Goal: Task Accomplishment & Management: Use online tool/utility

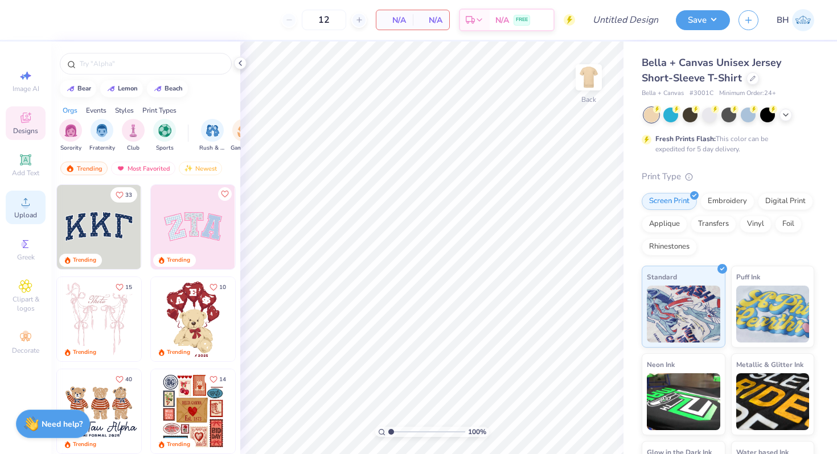
click at [27, 207] on circle at bounding box center [25, 206] width 6 height 6
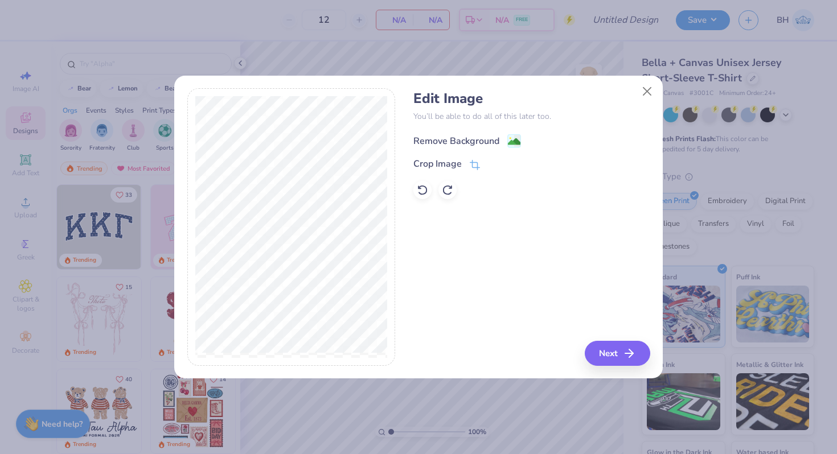
click at [438, 139] on div "Remove Background" at bounding box center [456, 141] width 86 height 14
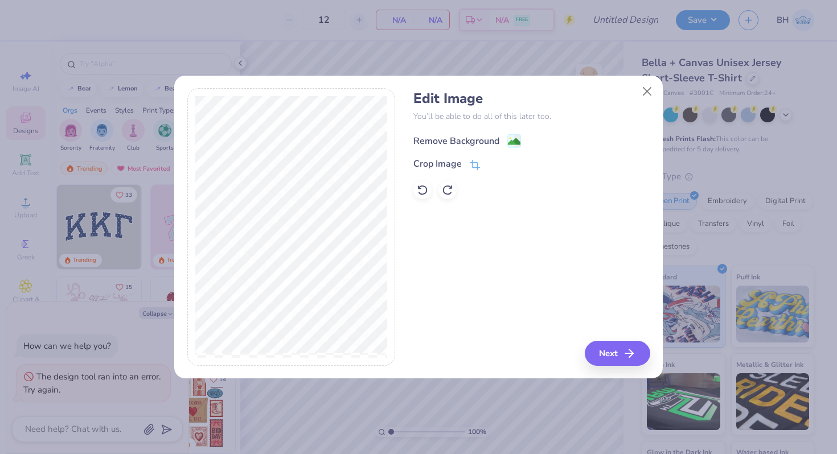
click at [494, 139] on div "Remove Background" at bounding box center [456, 141] width 86 height 14
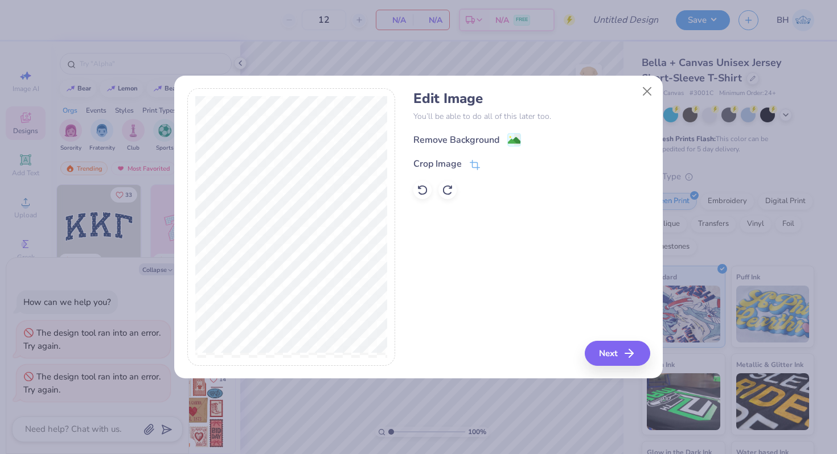
click at [594, 340] on div "Edit Image You’ll be able to do all of this later too. Remove Background Crop I…" at bounding box center [531, 227] width 236 height 278
click at [596, 348] on button "Next" at bounding box center [618, 353] width 65 height 25
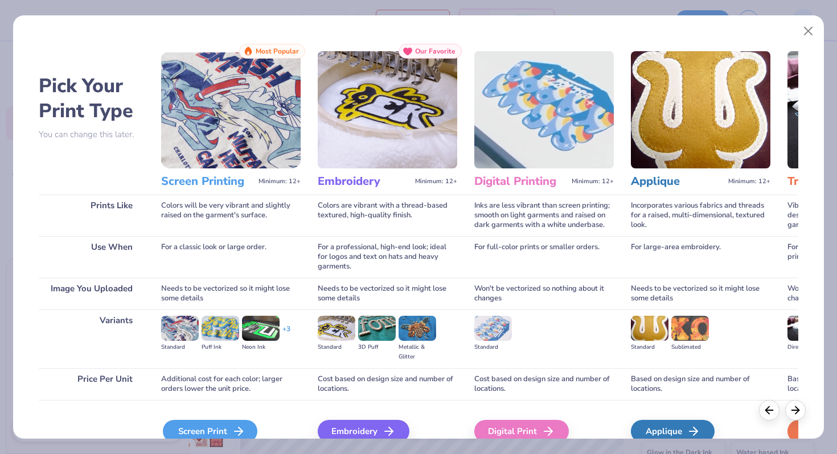
click at [207, 433] on div "Screen Print" at bounding box center [210, 431] width 95 height 23
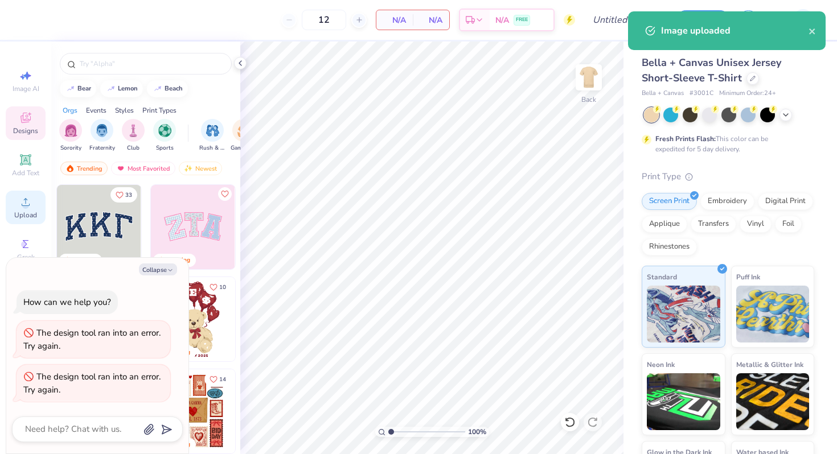
click at [33, 200] on div "Upload" at bounding box center [26, 208] width 40 height 34
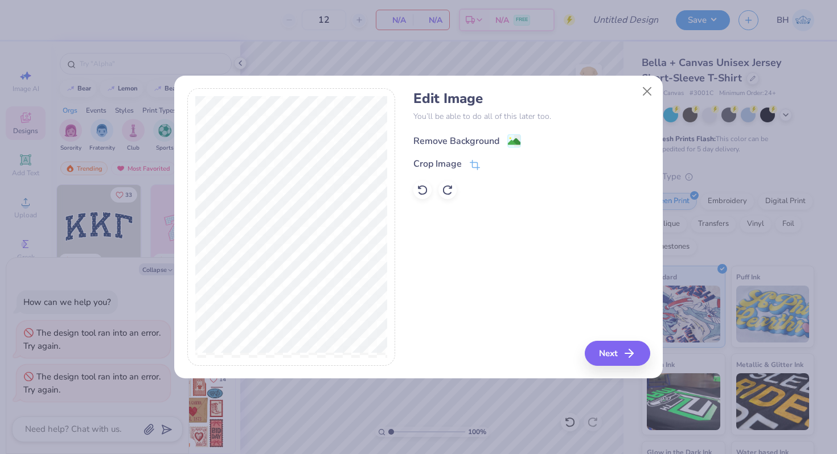
click at [478, 143] on div "Remove Background" at bounding box center [456, 141] width 86 height 14
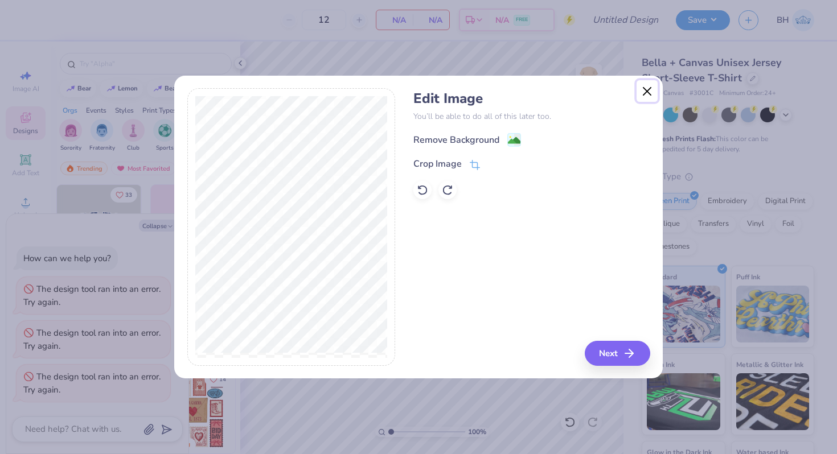
click at [646, 93] on button "Close" at bounding box center [648, 91] width 22 height 22
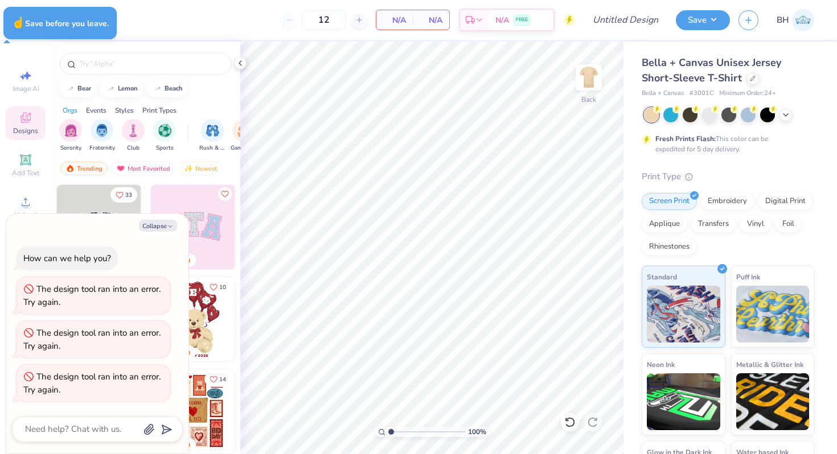
type textarea "x"
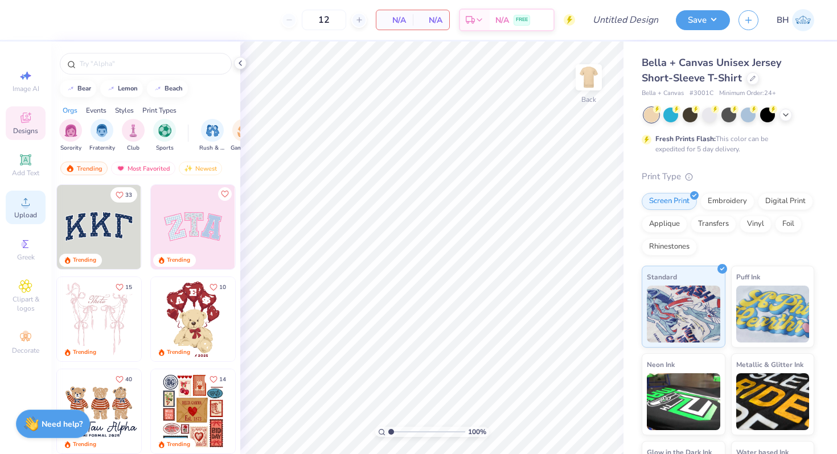
click at [18, 191] on div "Upload" at bounding box center [26, 208] width 40 height 34
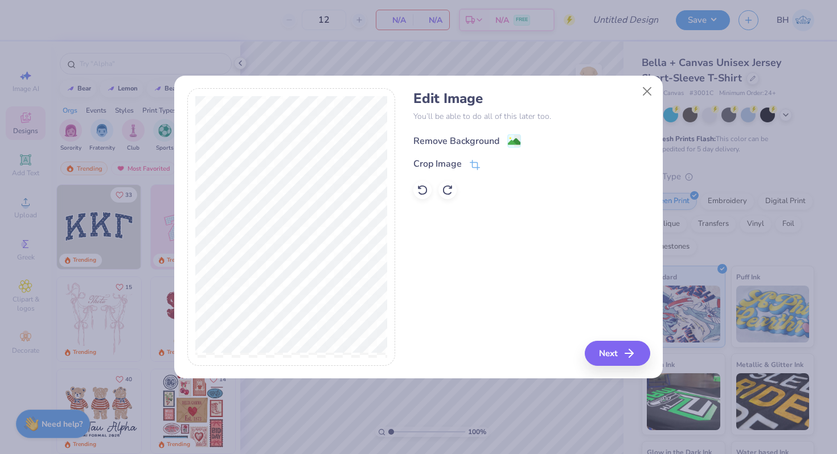
click at [458, 140] on div "Remove Background" at bounding box center [456, 141] width 86 height 14
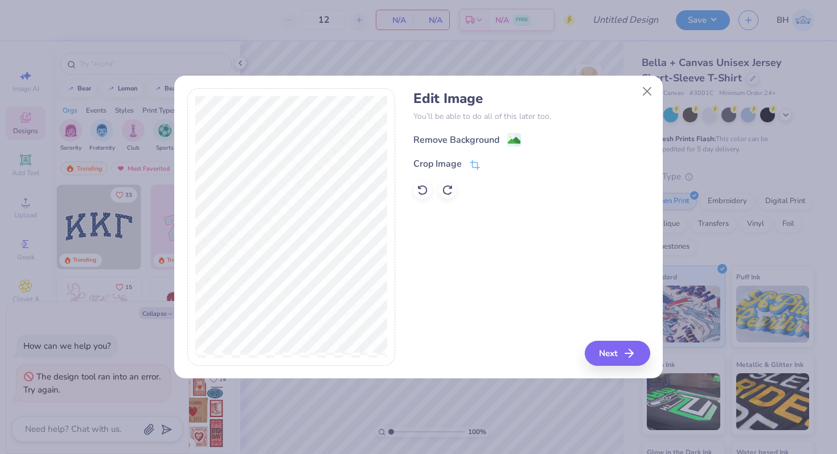
click at [660, 97] on div "Edit Image You’ll be able to do all of this later too. Remove Background Crop I…" at bounding box center [418, 233] width 488 height 290
click at [652, 95] on button "Close" at bounding box center [648, 91] width 22 height 22
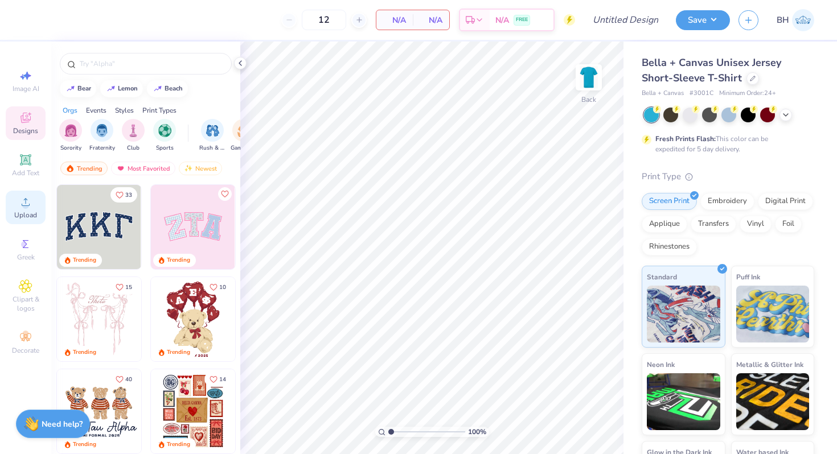
click at [27, 213] on span "Upload" at bounding box center [25, 215] width 23 height 9
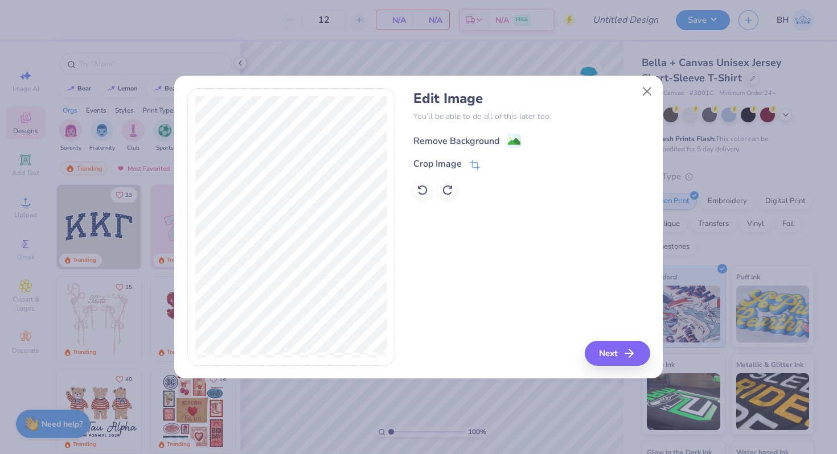
click at [488, 141] on div "Remove Background" at bounding box center [456, 141] width 86 height 14
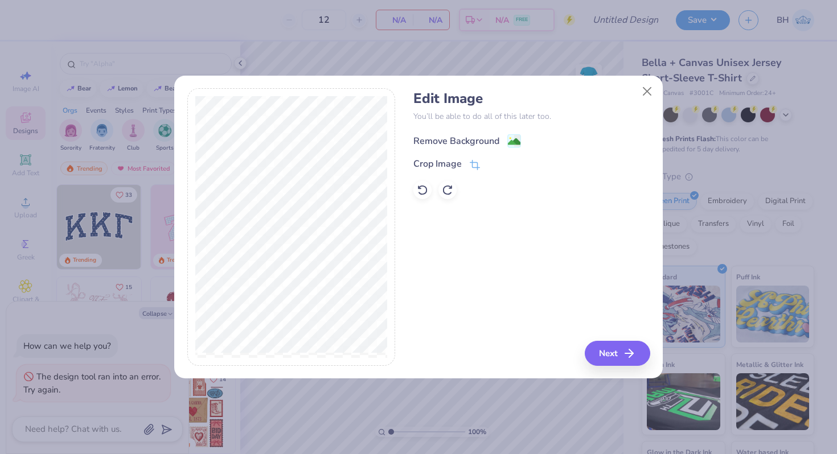
click at [488, 137] on div "Remove Background" at bounding box center [456, 141] width 86 height 14
type textarea "x"
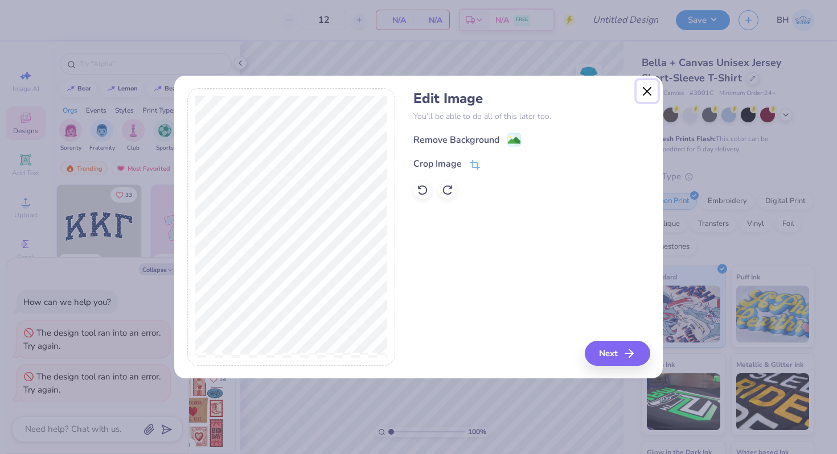
click at [649, 88] on button "Close" at bounding box center [648, 91] width 22 height 22
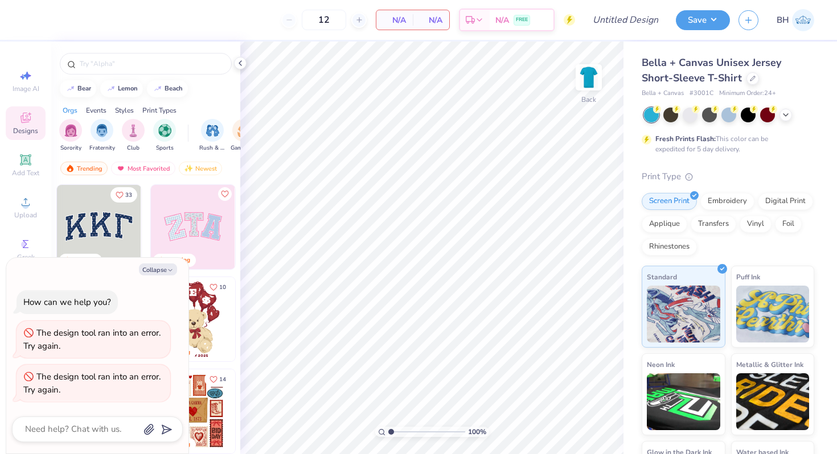
click at [157, 262] on div "Collapse How can we help you? The design tool ran into an error. Try again. The…" at bounding box center [97, 356] width 182 height 196
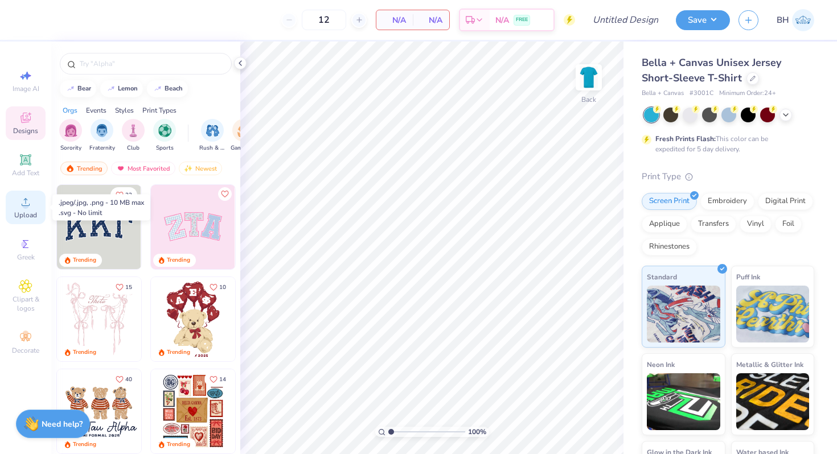
click at [26, 211] on span "Upload" at bounding box center [25, 215] width 23 height 9
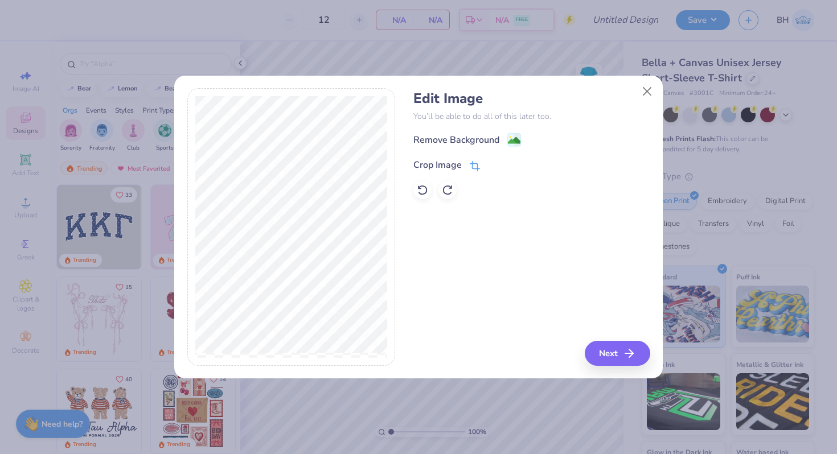
click at [454, 158] on div "Crop Image" at bounding box center [446, 164] width 67 height 14
click at [455, 156] on div "Remove Background Crop Image" at bounding box center [531, 166] width 236 height 67
click at [455, 162] on div "Crop Image" at bounding box center [437, 165] width 48 height 14
click at [466, 170] on div "Crop Image" at bounding box center [446, 164] width 67 height 14
click at [492, 162] on icon at bounding box center [494, 164] width 7 height 7
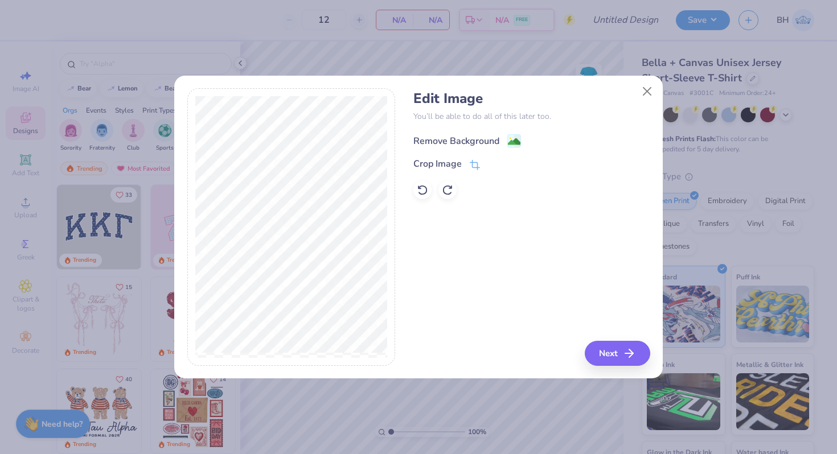
click at [496, 142] on div "Remove Background" at bounding box center [456, 141] width 86 height 14
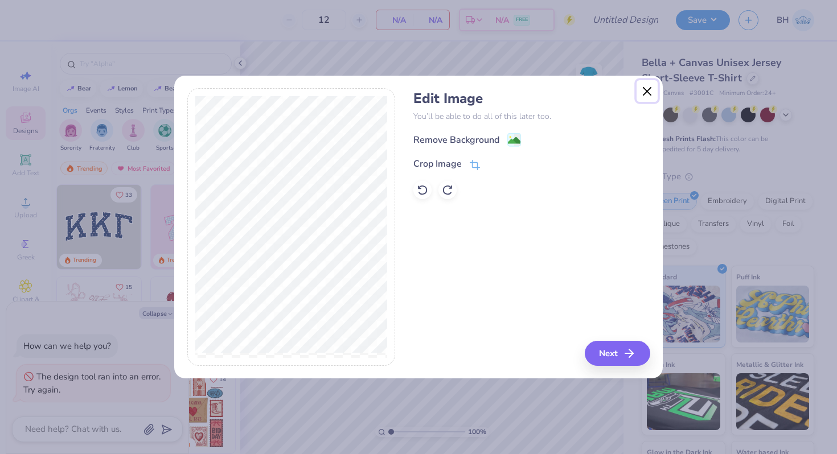
click at [648, 91] on button "Close" at bounding box center [648, 91] width 22 height 22
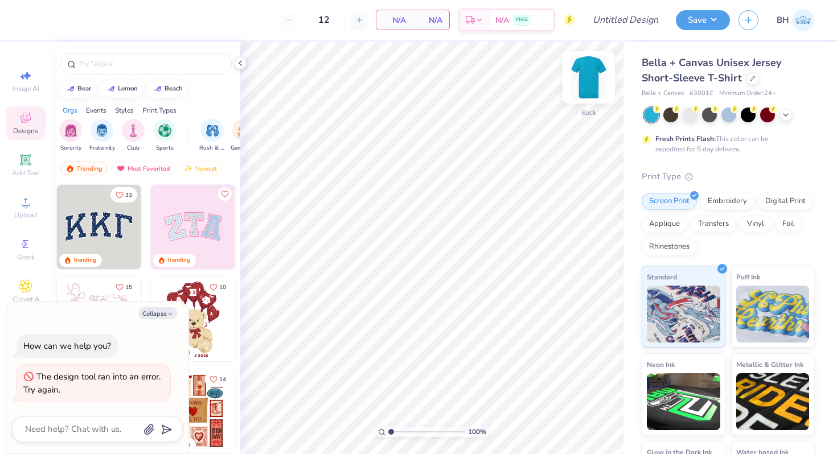
click at [577, 89] on img at bounding box center [589, 78] width 46 height 46
click at [27, 210] on div "Upload" at bounding box center [26, 208] width 40 height 34
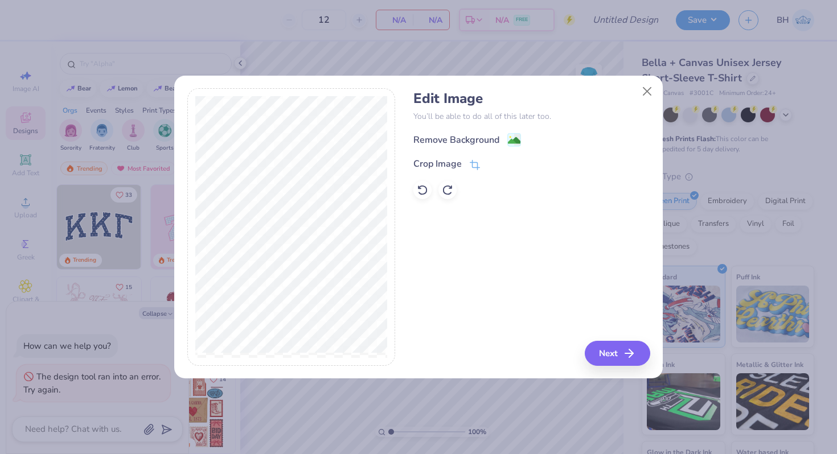
click at [490, 148] on div "Remove Background Crop Image" at bounding box center [531, 166] width 236 height 67
click at [489, 147] on div "Remove Background" at bounding box center [467, 141] width 108 height 14
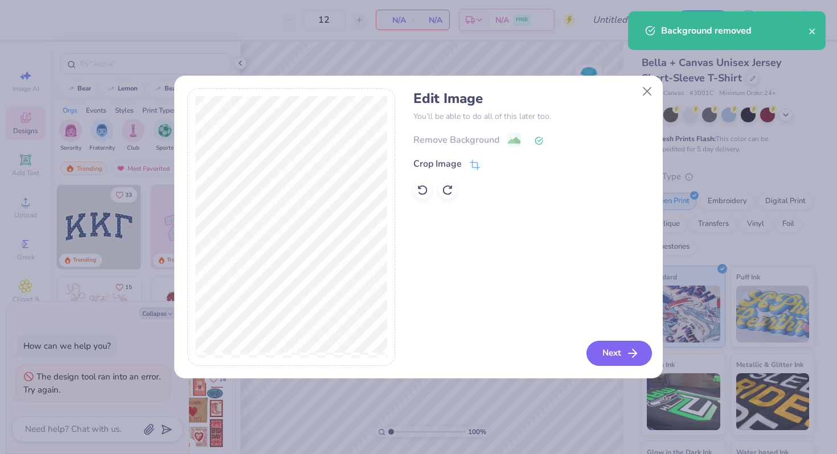
click at [641, 360] on button "Next" at bounding box center [618, 353] width 65 height 25
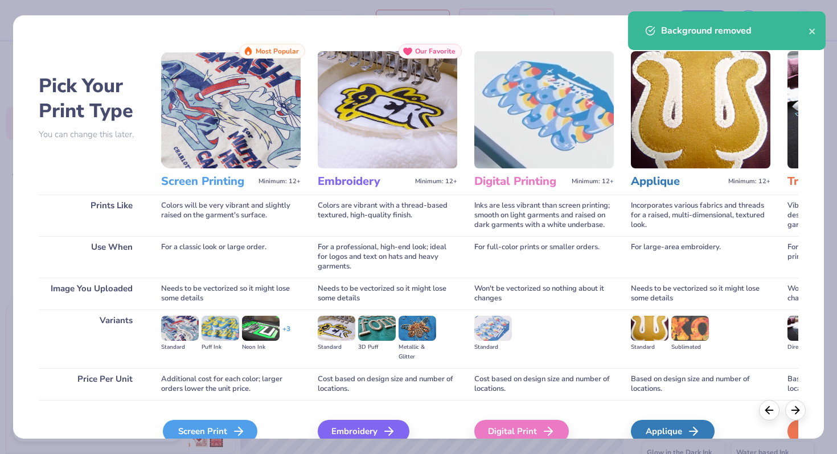
click at [242, 428] on icon at bounding box center [239, 432] width 14 height 14
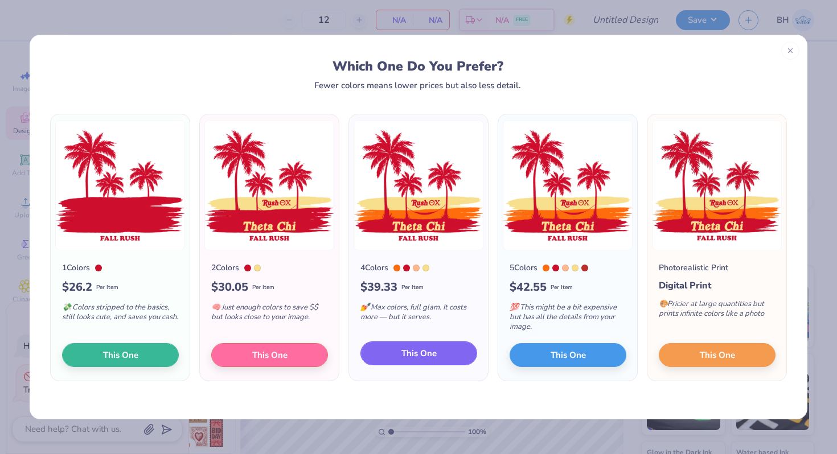
click at [437, 355] on button "This One" at bounding box center [418, 354] width 117 height 24
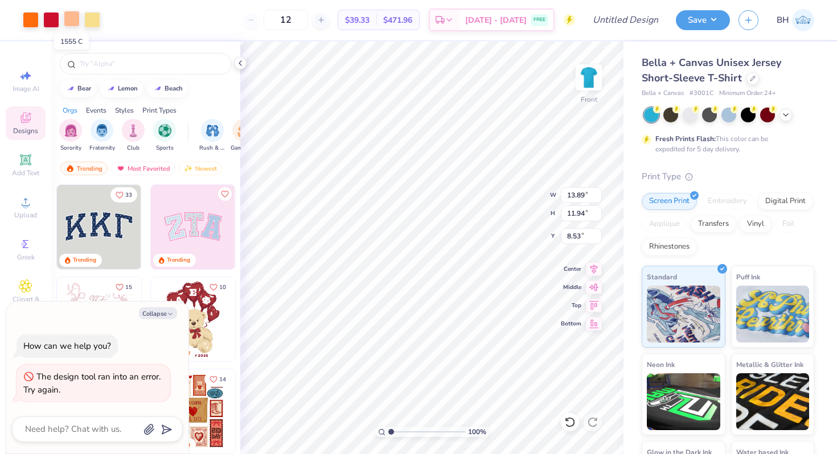
click at [74, 20] on div at bounding box center [72, 19] width 16 height 16
type textarea "x"
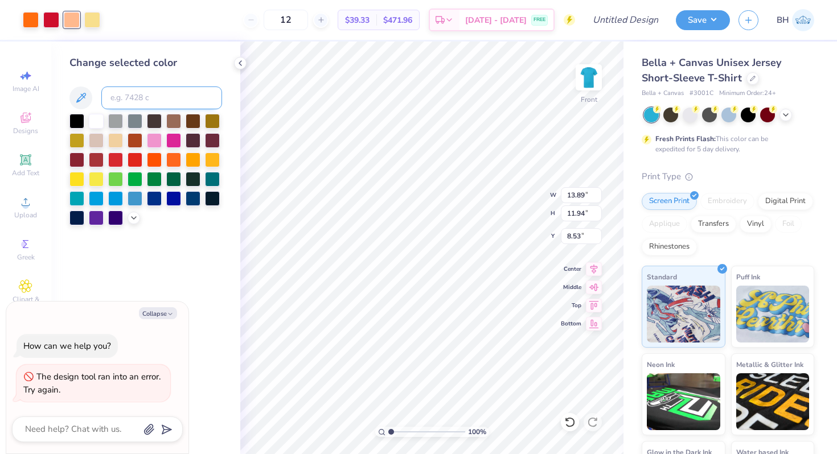
click at [125, 93] on input at bounding box center [161, 98] width 121 height 23
type input "186"
type textarea "x"
type input "8.11"
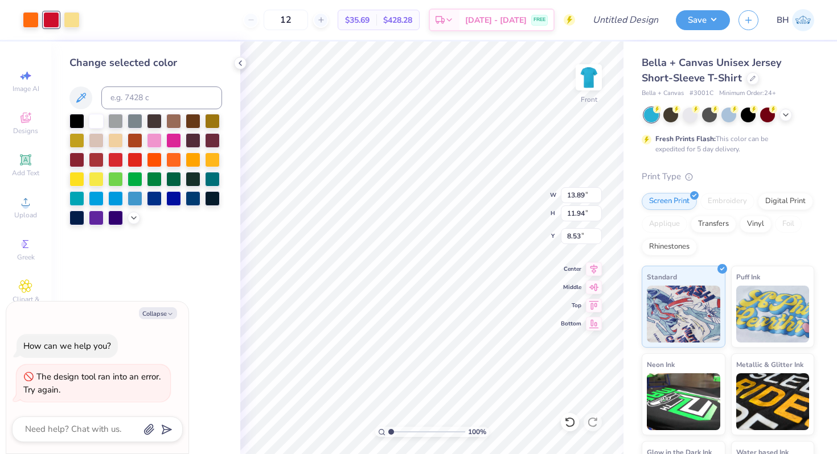
type input "6.97"
type input "13.50"
type textarea "x"
type input "7.53"
type textarea "x"
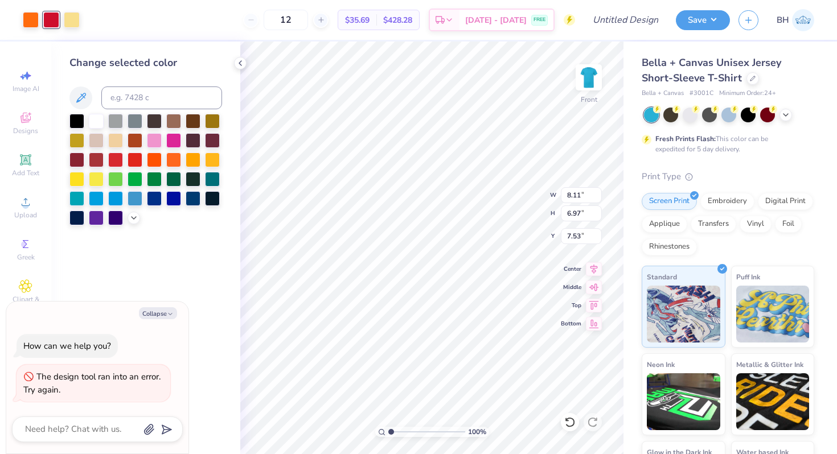
type input "10.82"
type input "9.30"
type input "5.20"
type textarea "x"
type input "5.89"
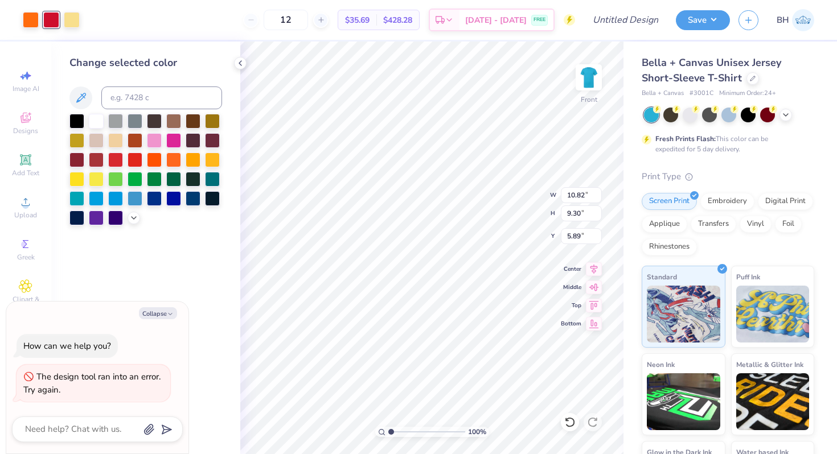
type textarea "x"
type input "11.84"
type input "10.18"
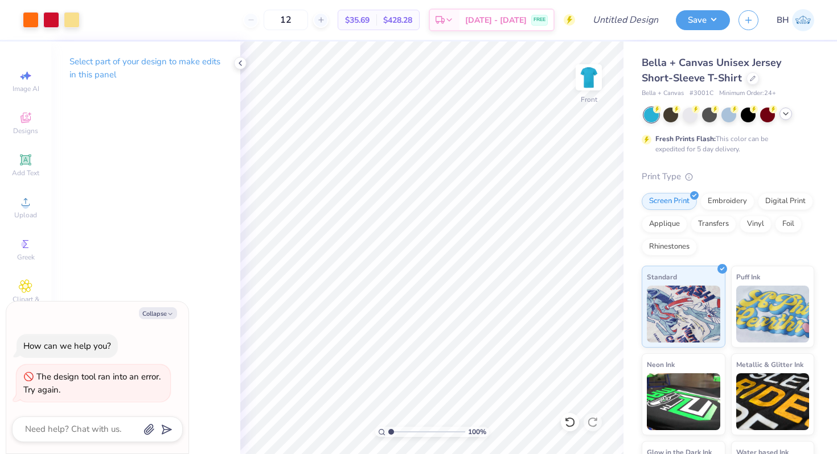
click at [787, 114] on icon at bounding box center [785, 113] width 9 height 9
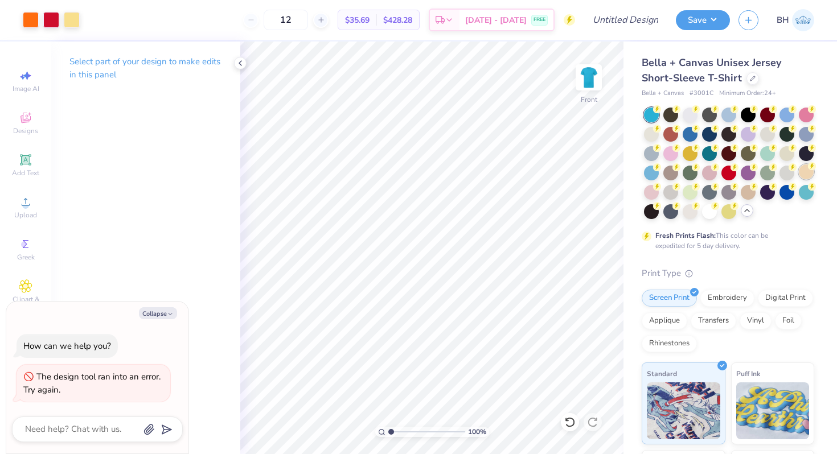
click at [802, 173] on div at bounding box center [806, 172] width 15 height 15
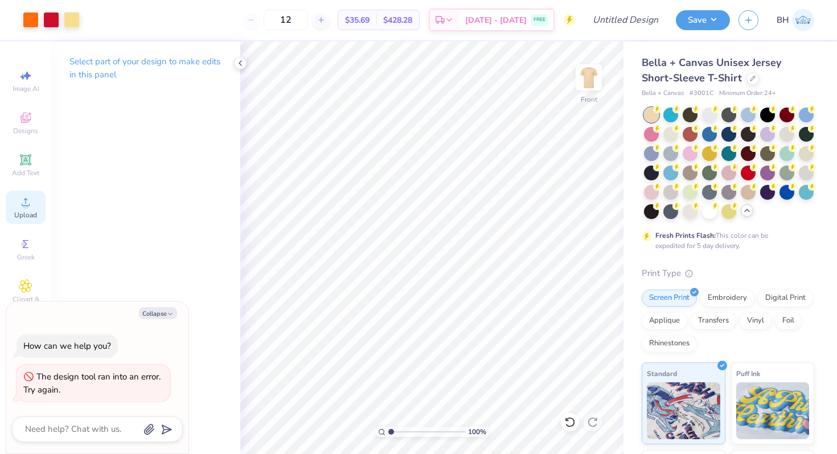
click at [21, 203] on icon at bounding box center [26, 202] width 14 height 14
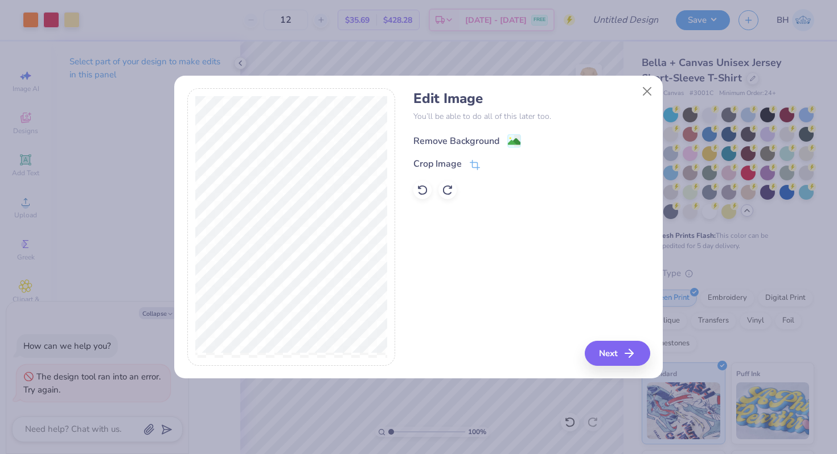
click at [453, 139] on div "Remove Background" at bounding box center [456, 141] width 86 height 14
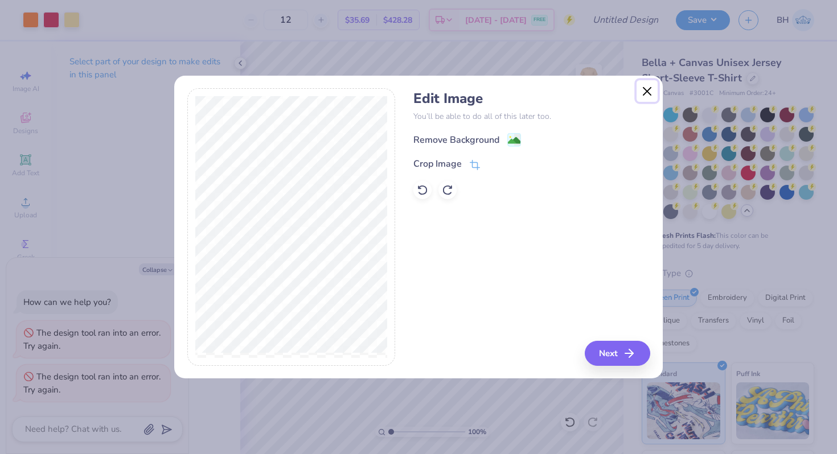
click at [645, 89] on button "Close" at bounding box center [648, 91] width 22 height 22
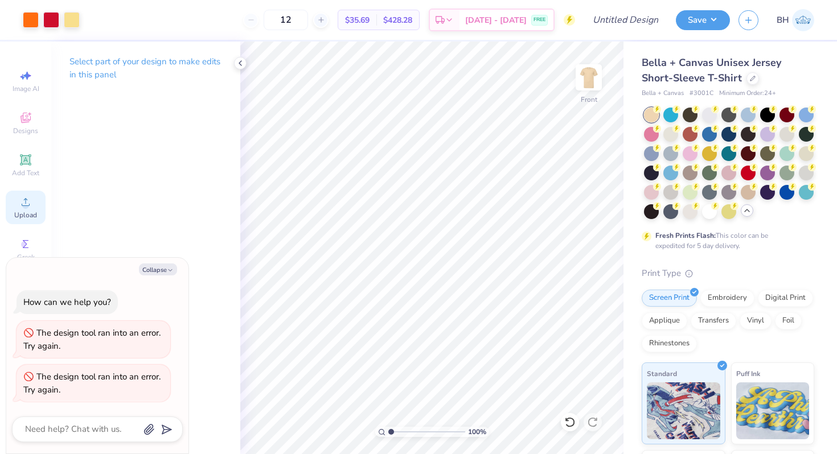
click at [27, 220] on div "Upload" at bounding box center [26, 208] width 40 height 34
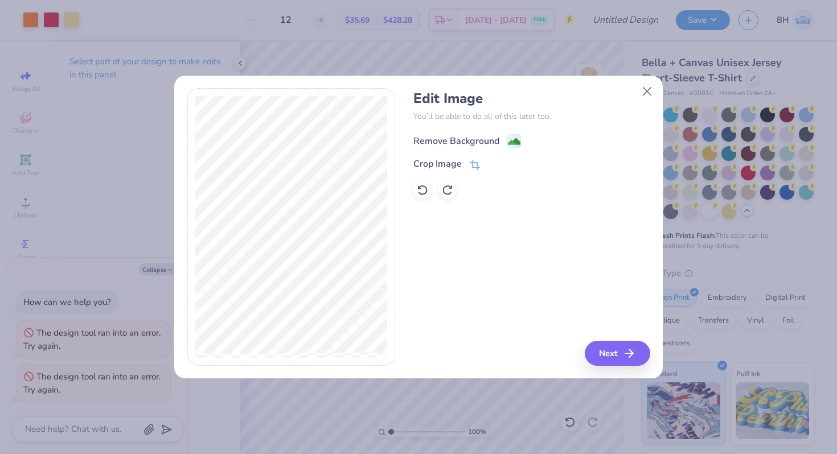
click at [486, 137] on div "Remove Background" at bounding box center [456, 141] width 86 height 14
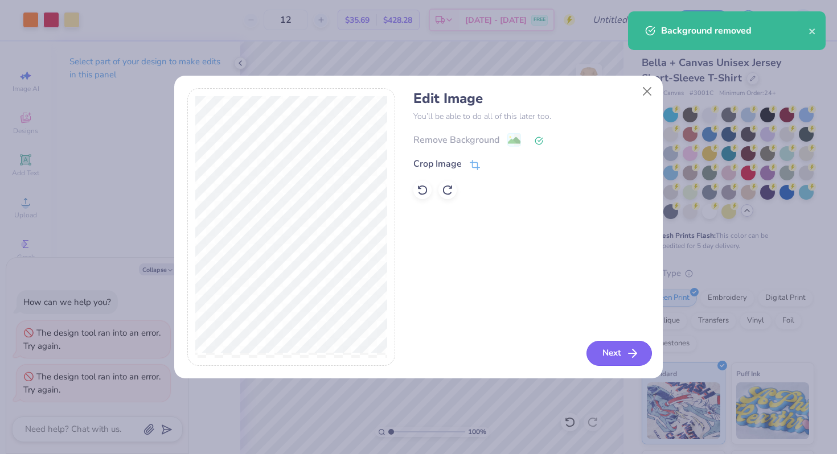
click at [633, 352] on icon "button" at bounding box center [633, 354] width 14 height 14
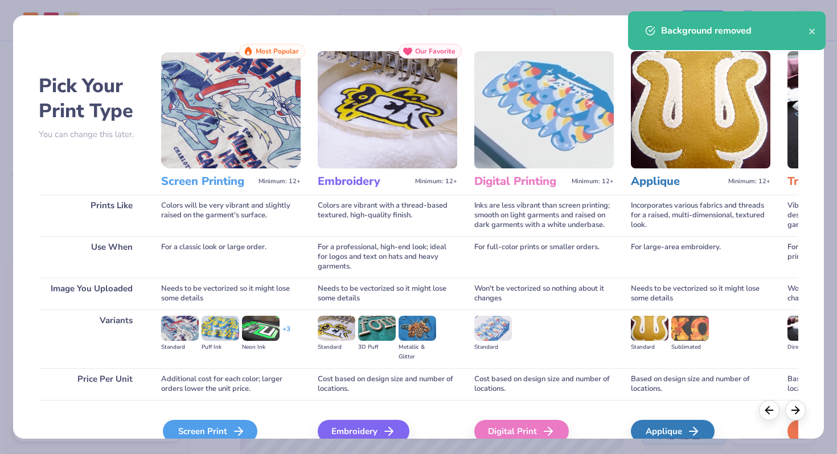
click at [232, 428] on icon at bounding box center [239, 432] width 14 height 14
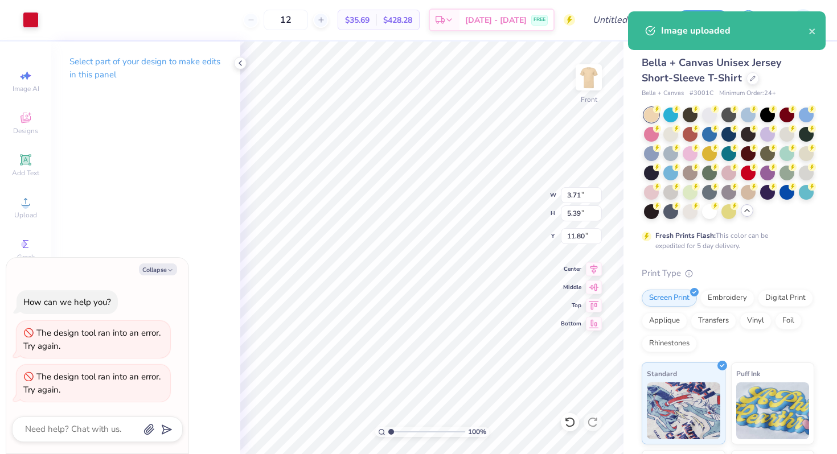
type textarea "x"
type input "16.43"
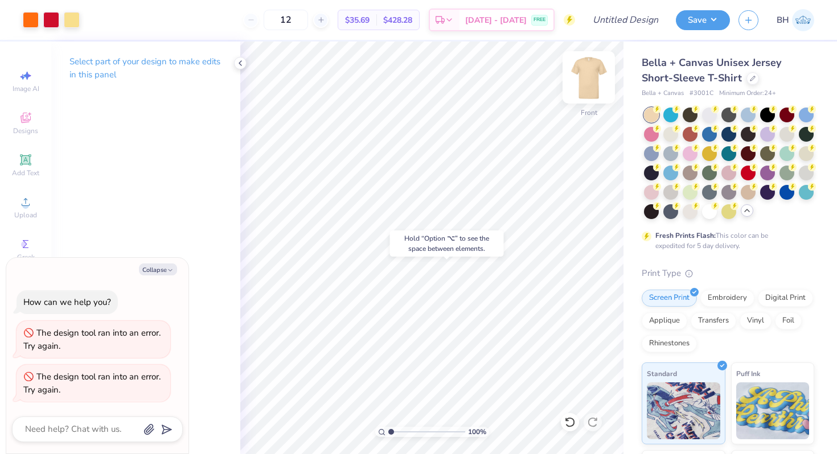
click at [585, 82] on img at bounding box center [589, 78] width 46 height 46
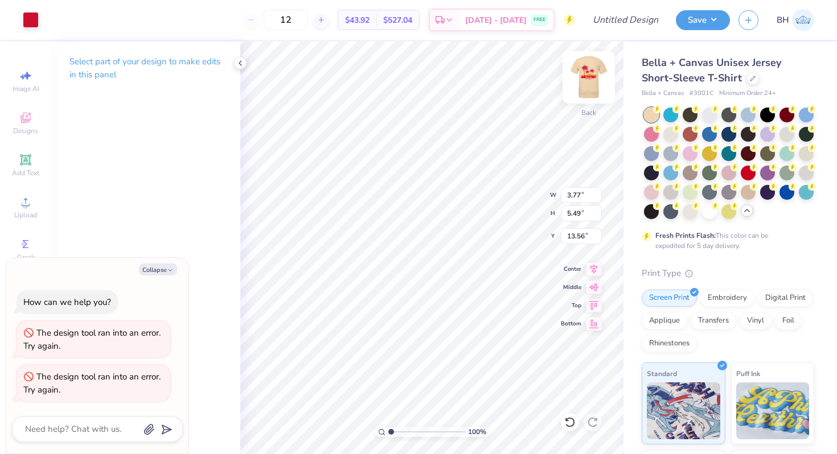
type textarea "x"
type input "3.92"
type textarea "x"
type input "2.60"
type input "3.77"
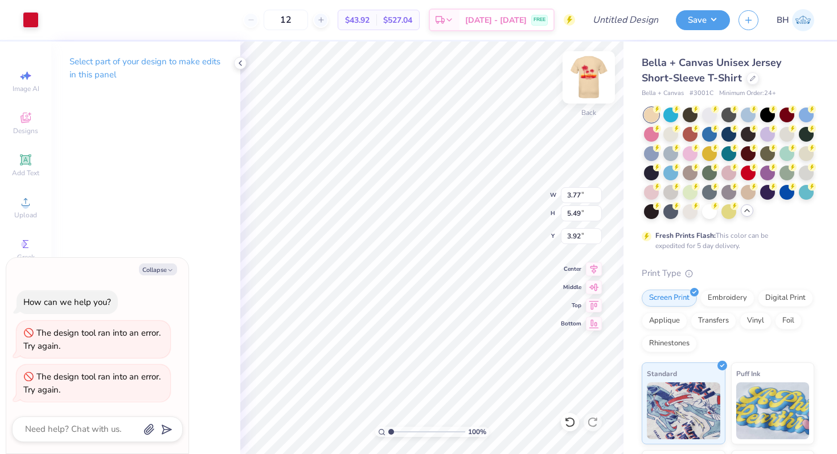
type input "5.63"
type textarea "x"
type input "3.28"
type textarea "x"
type input "3.00"
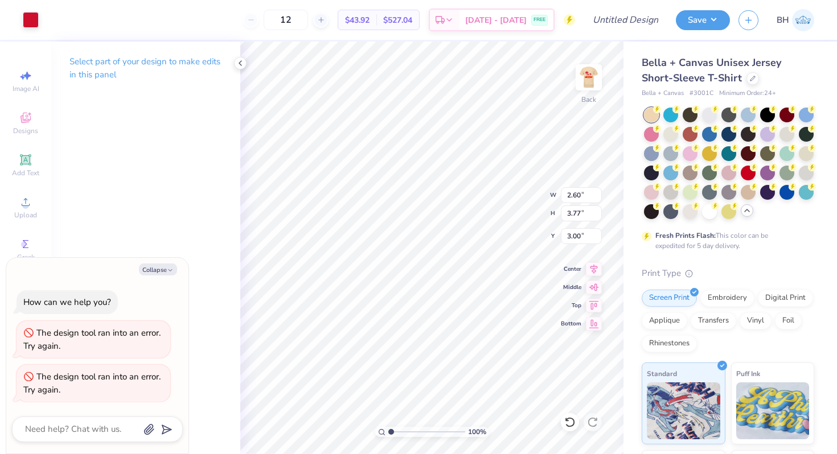
type textarea "x"
type input "2.32"
type input "3.37"
type input "3.40"
type textarea "x"
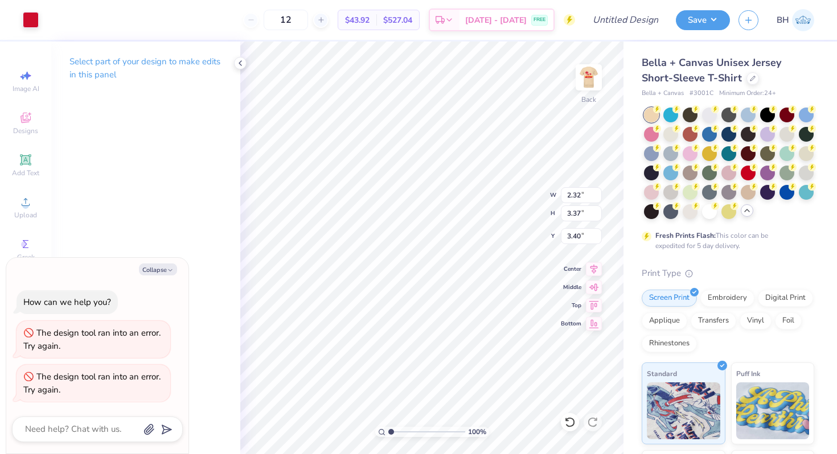
type input "3.00"
type textarea "x"
type input "2.35"
type input "3.42"
click at [584, 79] on img at bounding box center [589, 78] width 46 height 46
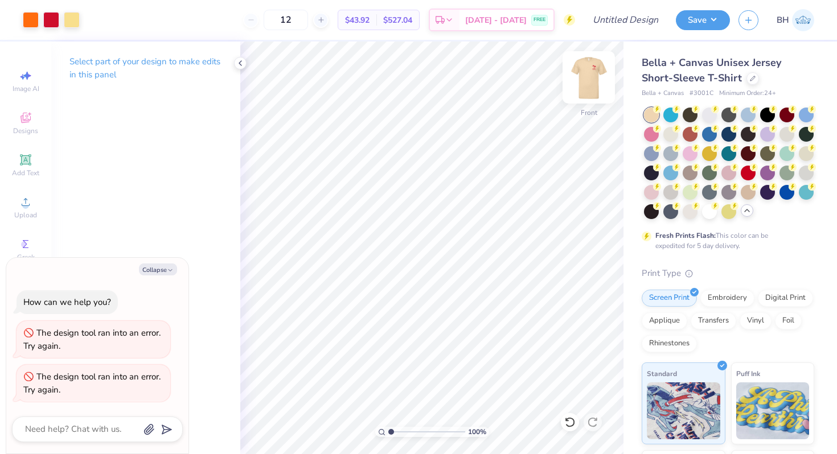
click at [576, 64] on div "Front" at bounding box center [589, 84] width 26 height 40
click at [751, 193] on div at bounding box center [748, 191] width 15 height 15
click at [651, 191] on div at bounding box center [651, 191] width 15 height 15
click at [730, 211] on div at bounding box center [728, 210] width 15 height 15
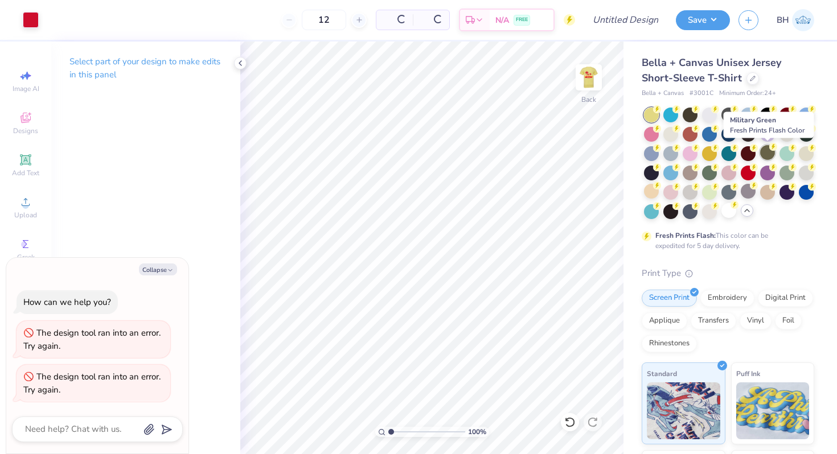
click at [661, 113] on circle at bounding box center [657, 109] width 8 height 8
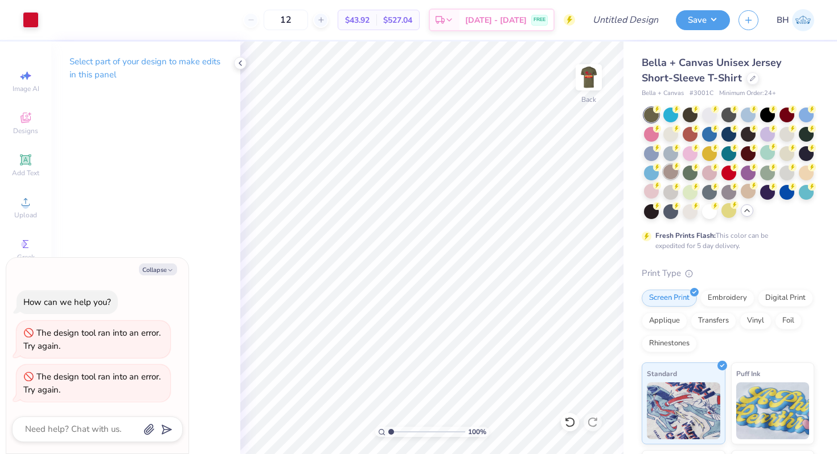
click at [661, 113] on circle at bounding box center [657, 109] width 8 height 8
click at [746, 74] on div at bounding box center [752, 77] width 13 height 13
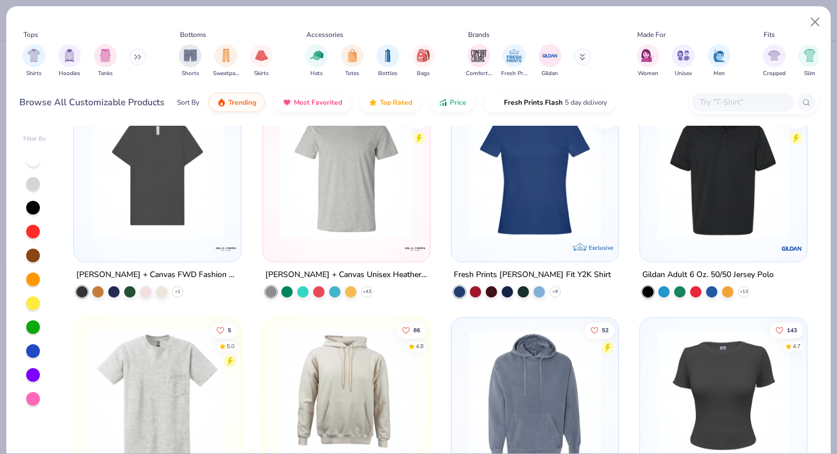
scroll to position [393, 0]
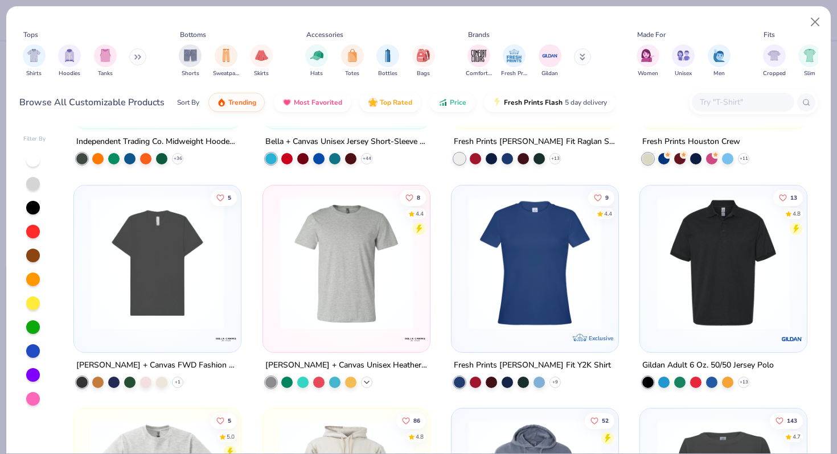
click at [363, 382] on icon at bounding box center [366, 382] width 9 height 9
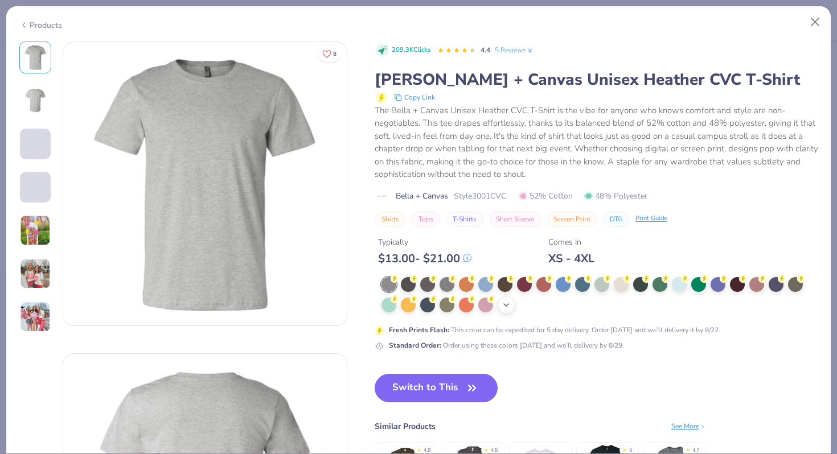
click at [510, 303] on div "+ 21" at bounding box center [506, 305] width 17 height 17
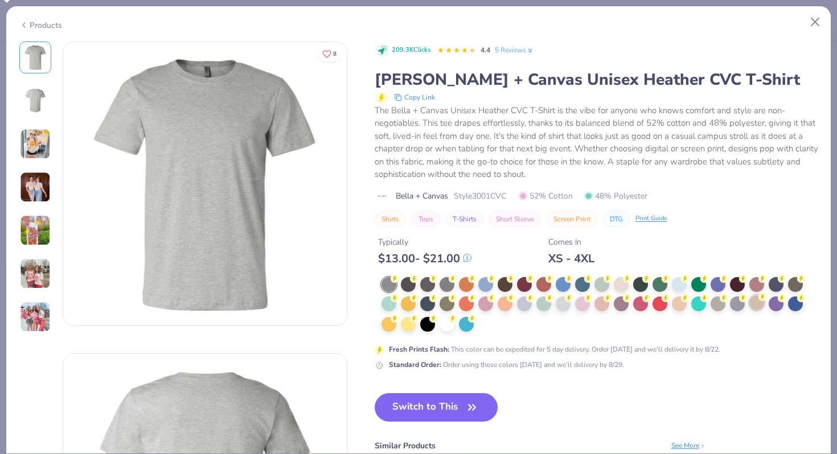
click at [756, 307] on div at bounding box center [756, 302] width 15 height 15
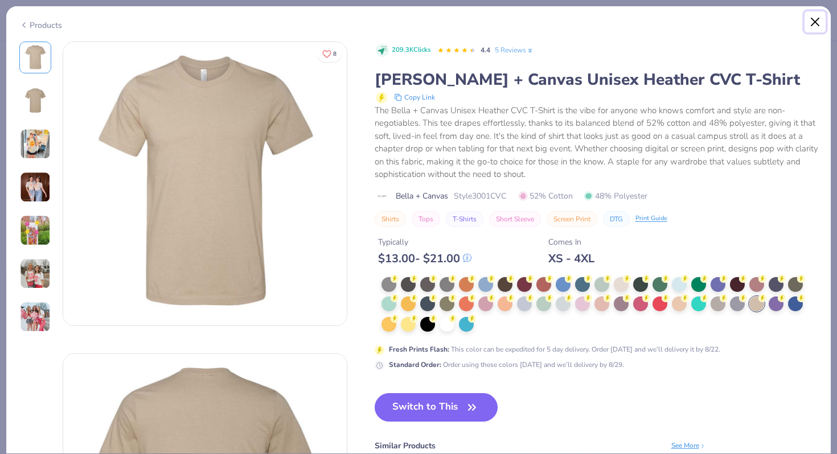
click at [812, 20] on button "Close" at bounding box center [815, 22] width 22 height 22
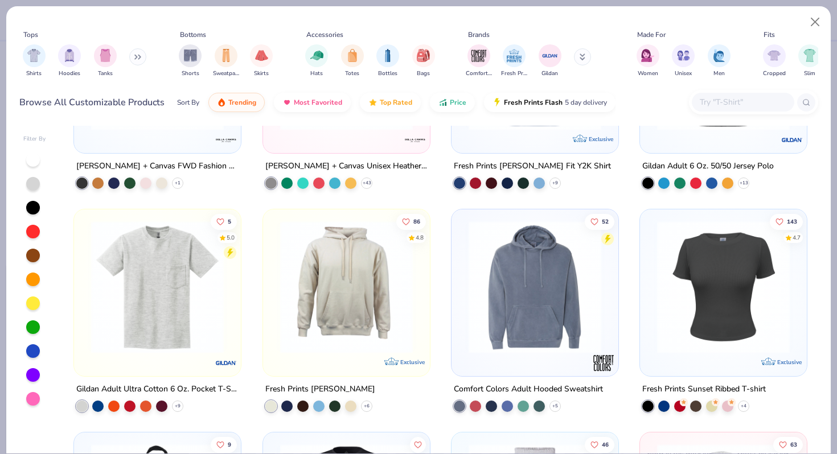
scroll to position [598, 0]
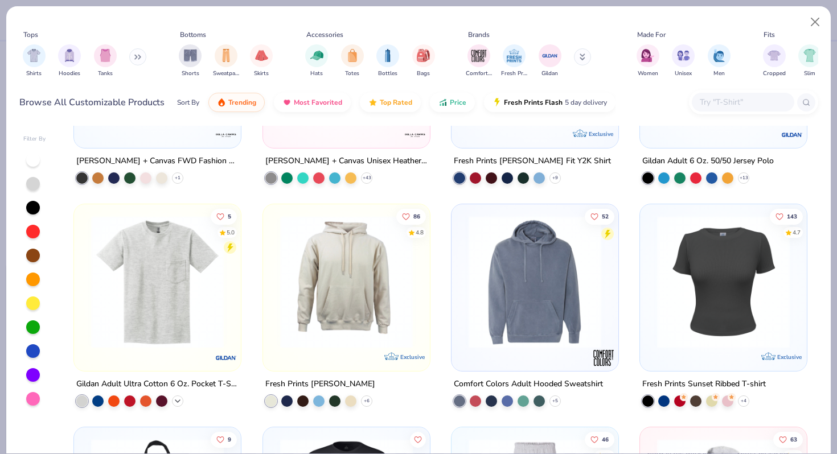
click at [179, 399] on icon at bounding box center [177, 401] width 9 height 9
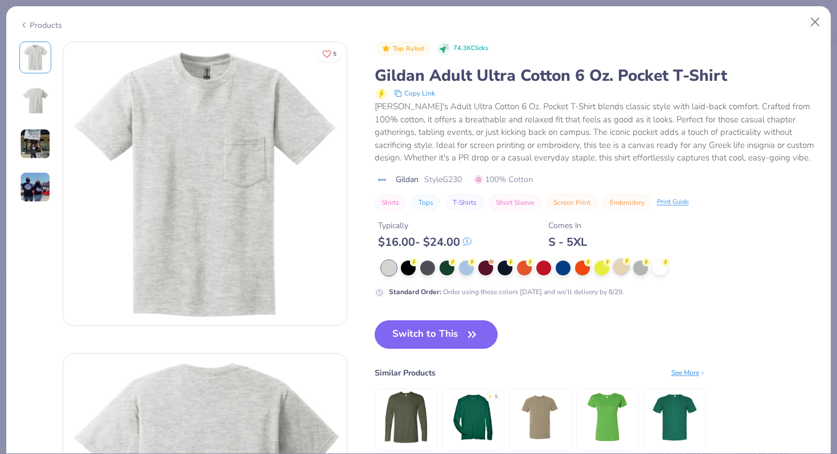
click at [621, 269] on div at bounding box center [621, 267] width 15 height 15
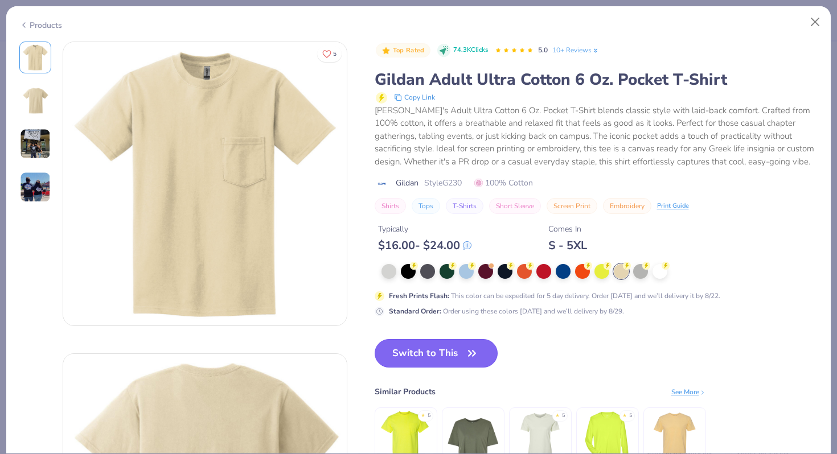
click at [408, 355] on button "Switch to This" at bounding box center [437, 353] width 124 height 28
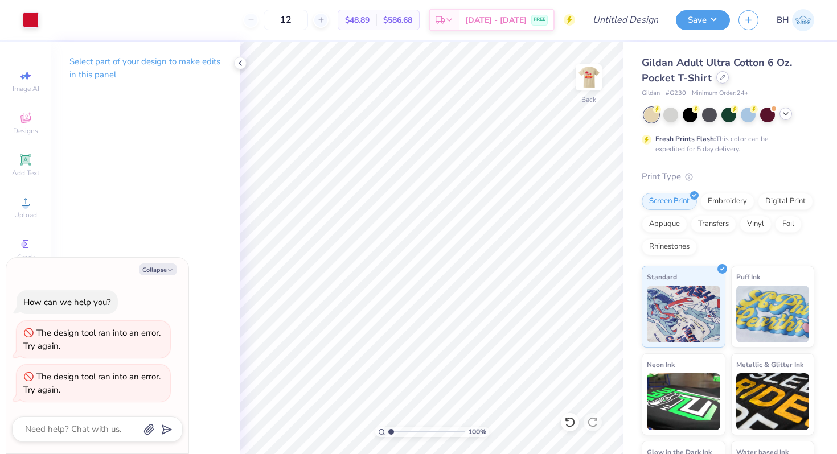
click at [716, 76] on div at bounding box center [722, 77] width 13 height 13
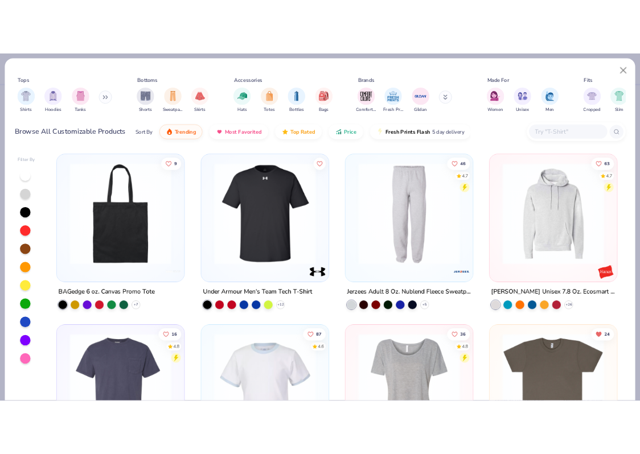
scroll to position [1024, 0]
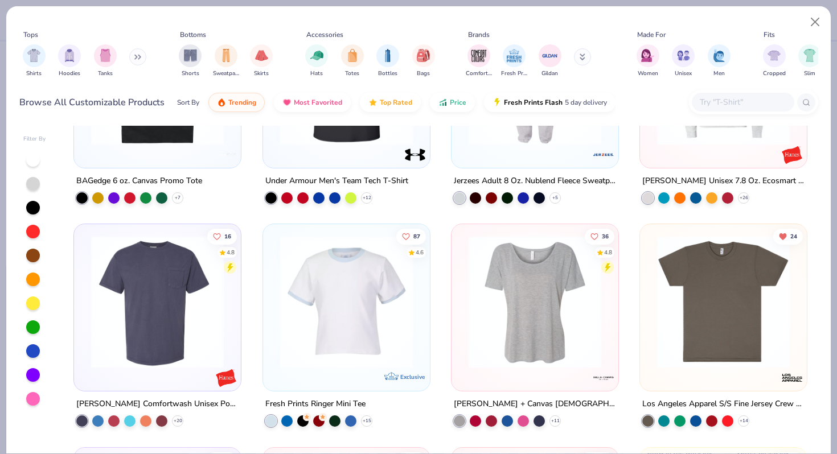
click at [167, 318] on img at bounding box center [157, 302] width 144 height 133
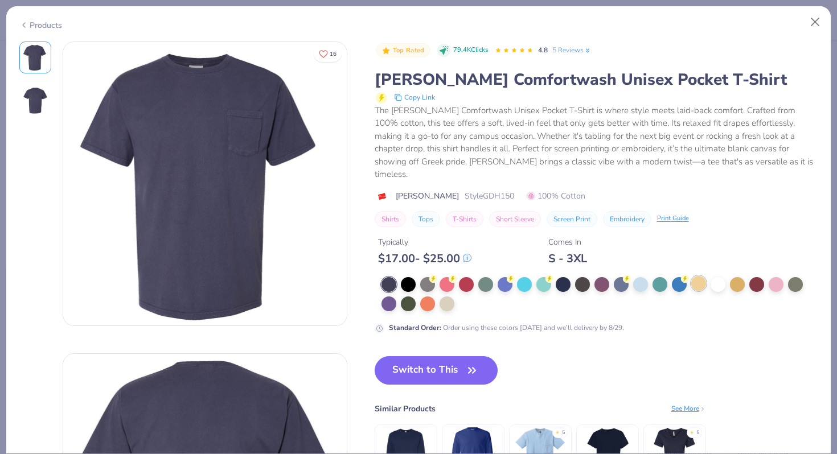
click at [701, 276] on div at bounding box center [698, 283] width 15 height 15
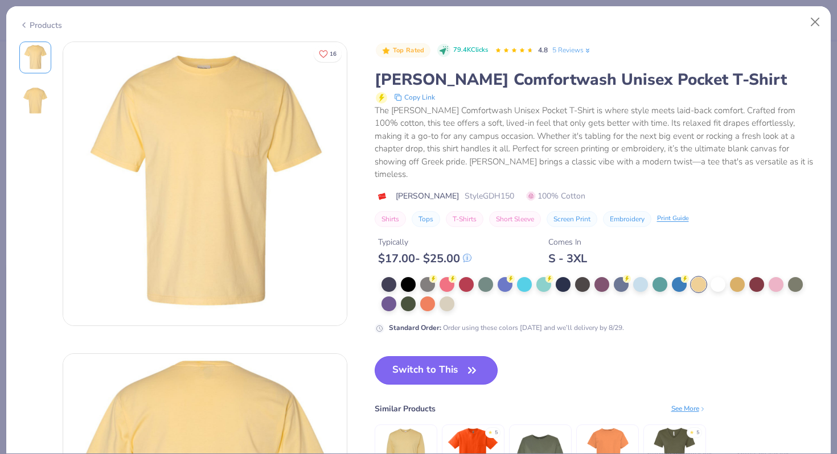
click at [422, 356] on button "Switch to This" at bounding box center [437, 370] width 124 height 28
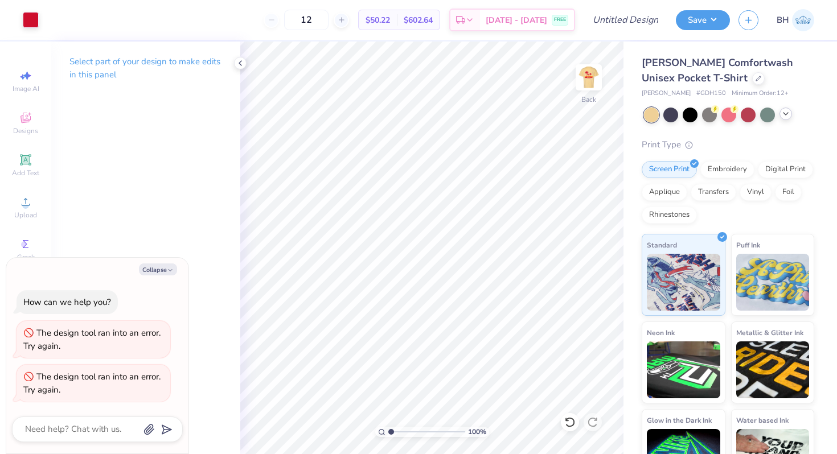
click at [787, 111] on icon at bounding box center [785, 113] width 9 height 9
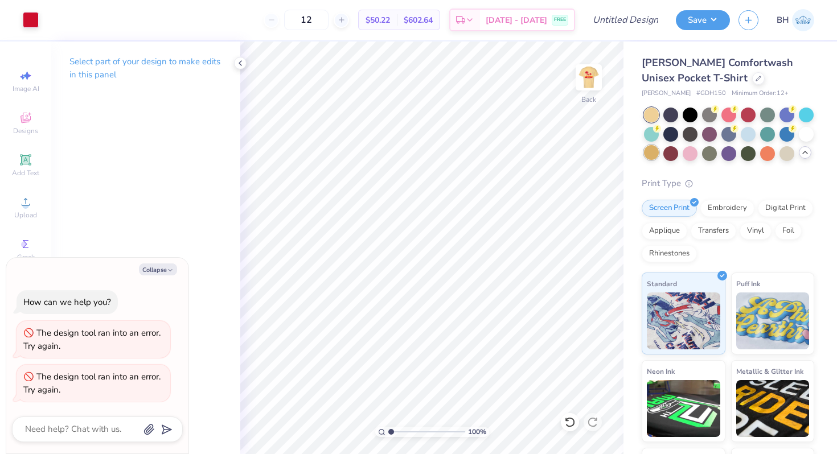
click at [650, 152] on div at bounding box center [651, 152] width 15 height 15
click at [783, 156] on div at bounding box center [786, 152] width 15 height 15
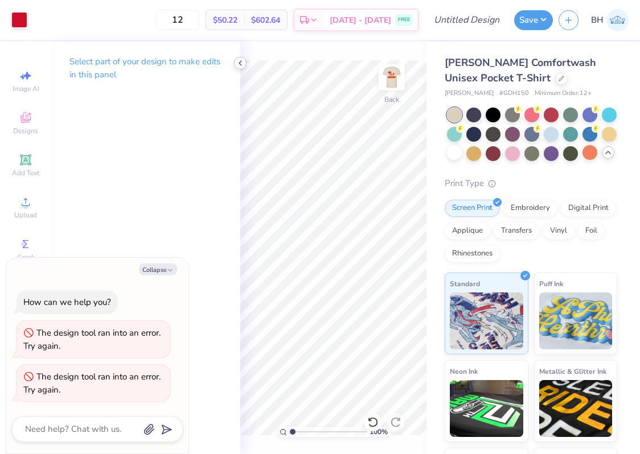
click at [240, 59] on icon at bounding box center [240, 63] width 9 height 9
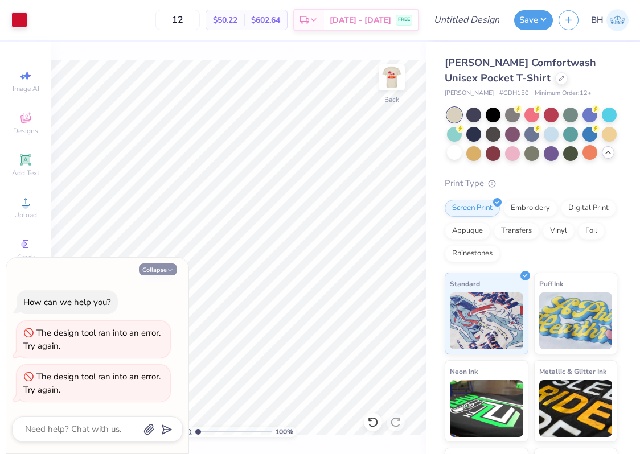
click at [154, 268] on button "Collapse" at bounding box center [158, 270] width 38 height 12
type textarea "x"
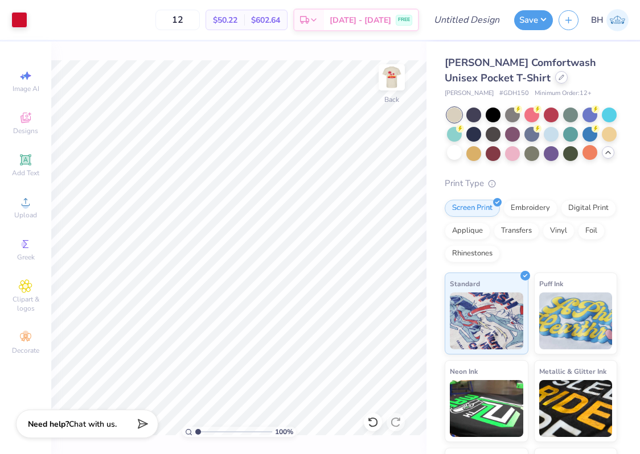
click at [559, 79] on icon at bounding box center [562, 78] width 6 height 6
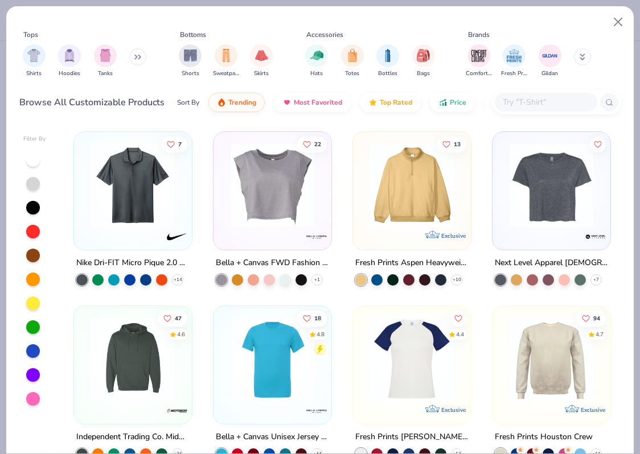
click at [515, 100] on input "text" at bounding box center [546, 102] width 88 height 13
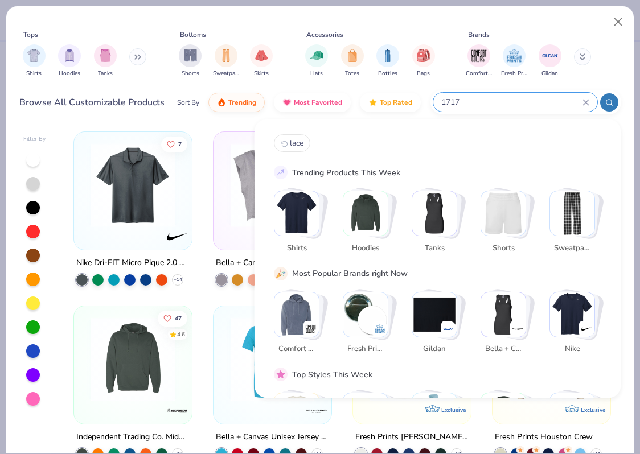
type input "1717"
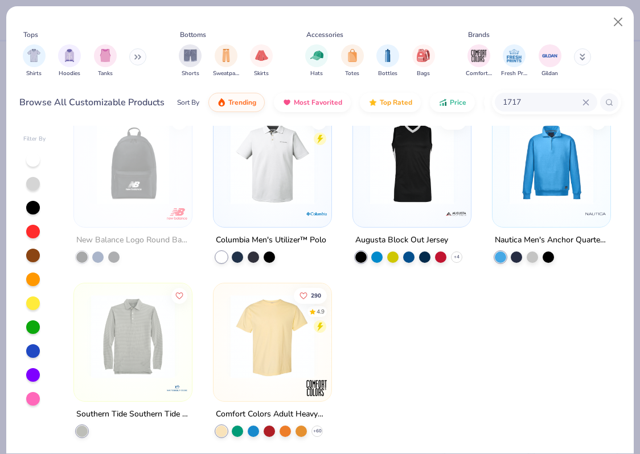
scroll to position [25, 0]
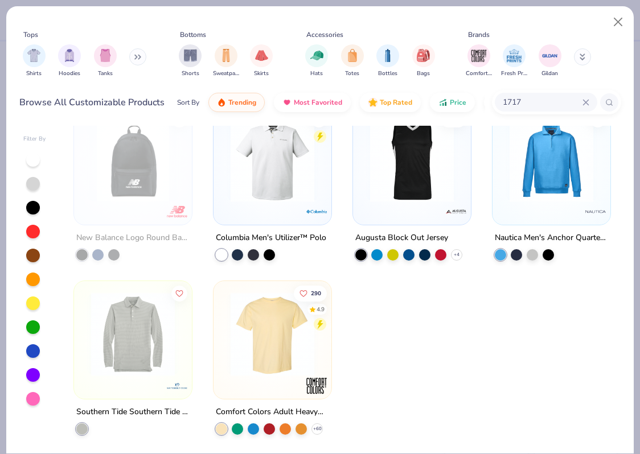
click at [277, 356] on img at bounding box center [272, 335] width 95 height 84
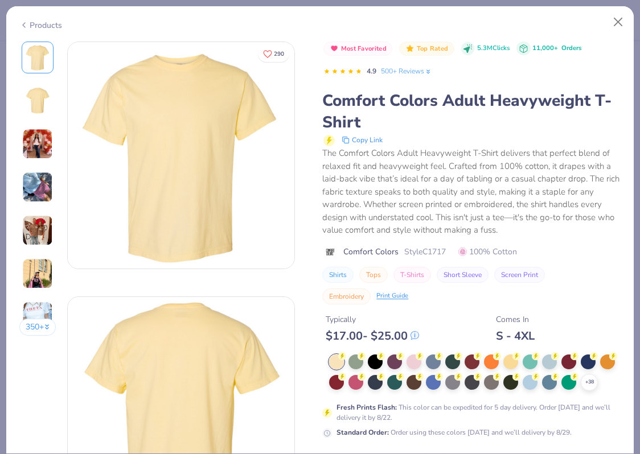
scroll to position [23, 0]
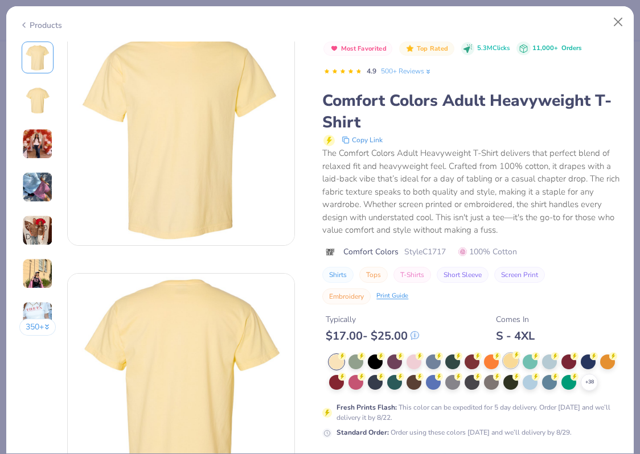
click at [504, 358] on div at bounding box center [510, 361] width 15 height 15
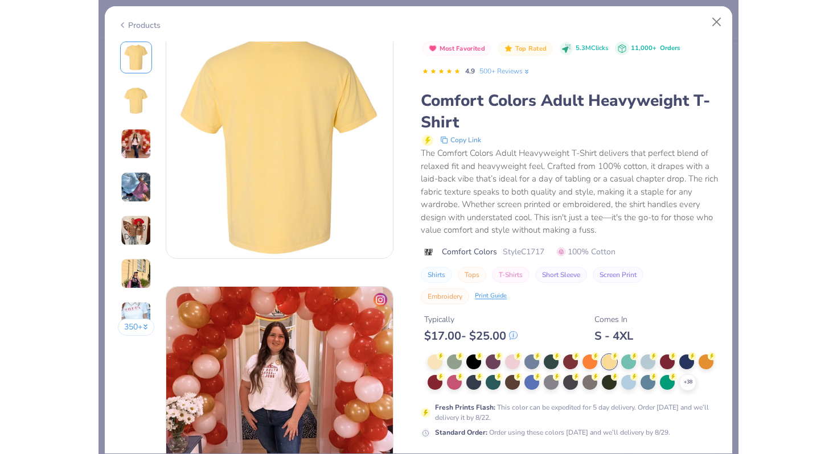
scroll to position [352, 0]
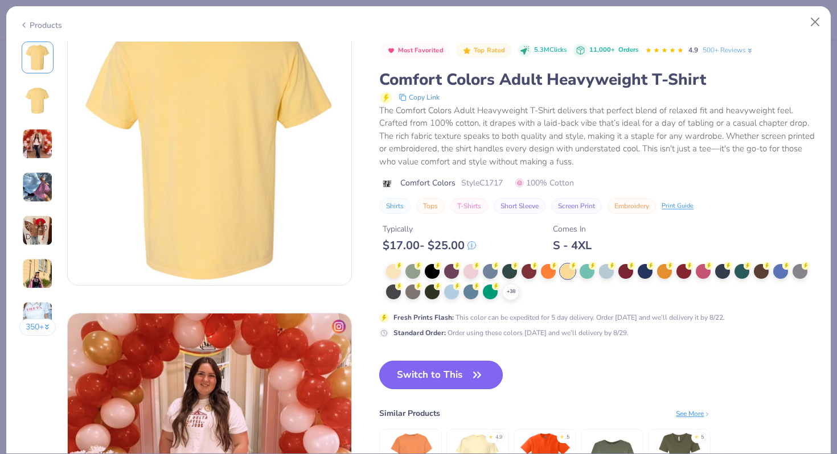
click at [447, 385] on button "Switch to This" at bounding box center [441, 375] width 124 height 28
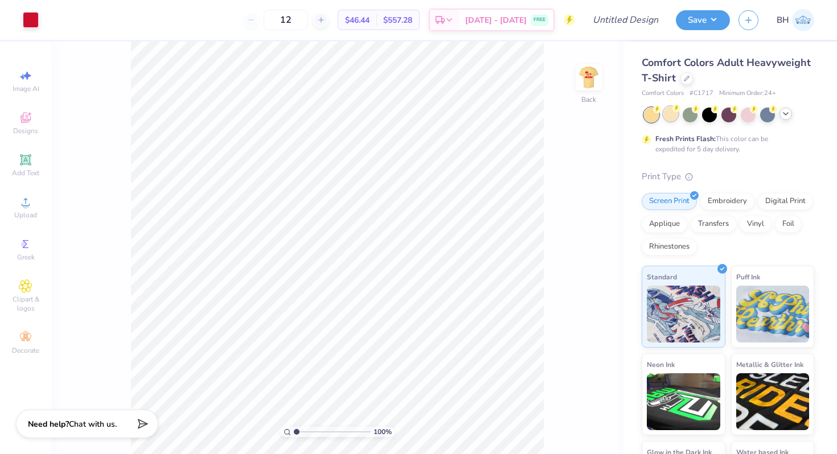
click at [675, 119] on div at bounding box center [670, 113] width 15 height 15
click at [783, 113] on polyline at bounding box center [785, 114] width 5 height 2
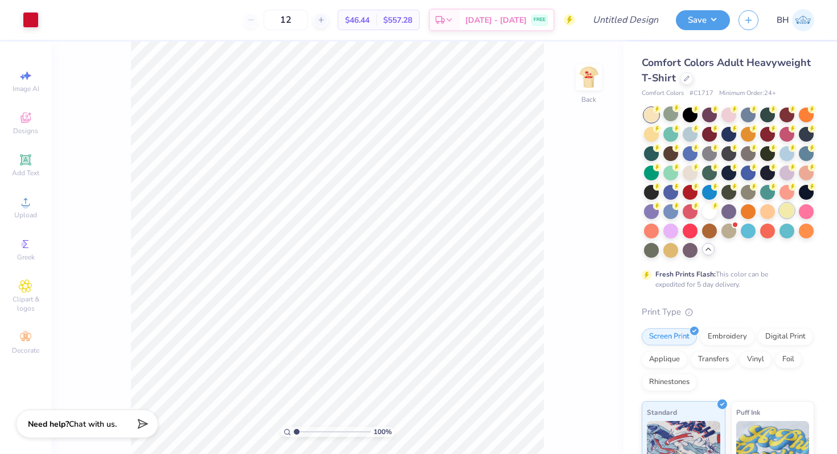
click at [782, 216] on div at bounding box center [786, 210] width 15 height 15
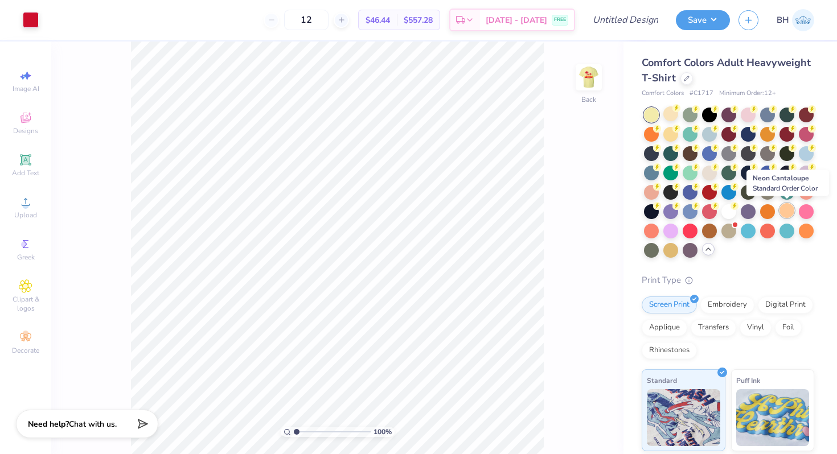
click at [786, 212] on div at bounding box center [786, 210] width 15 height 15
click at [666, 249] on div at bounding box center [670, 249] width 15 height 15
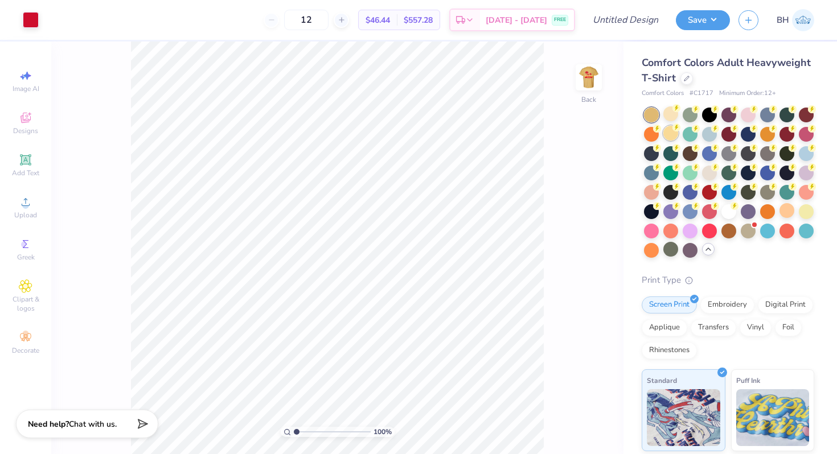
click at [672, 132] on div at bounding box center [670, 133] width 15 height 15
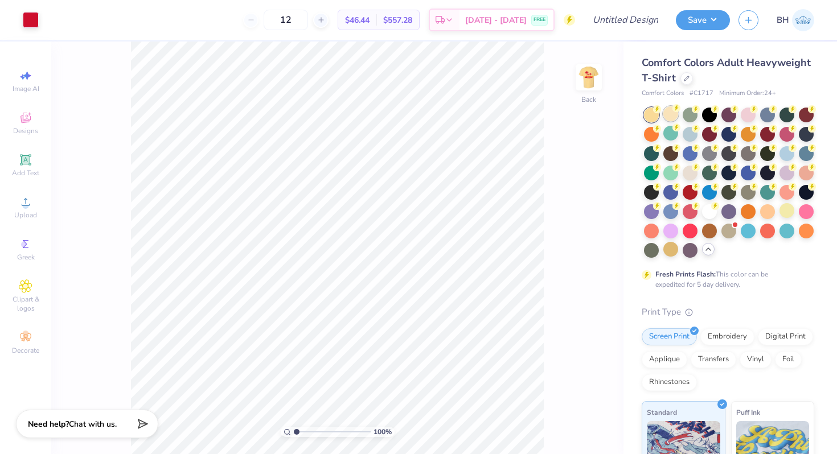
click at [671, 117] on div at bounding box center [670, 113] width 15 height 15
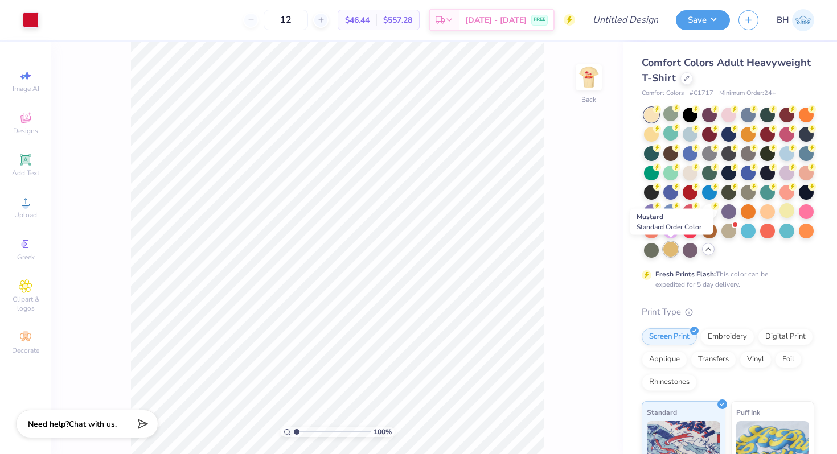
click at [665, 249] on div at bounding box center [670, 249] width 15 height 15
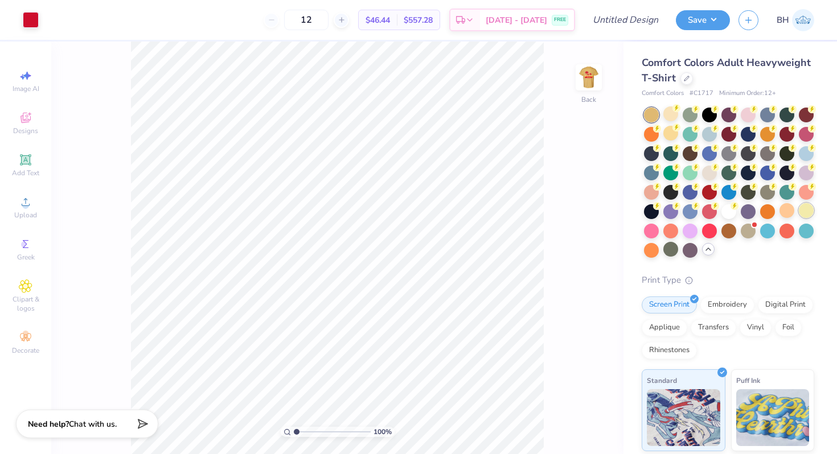
click at [802, 210] on div at bounding box center [806, 210] width 15 height 15
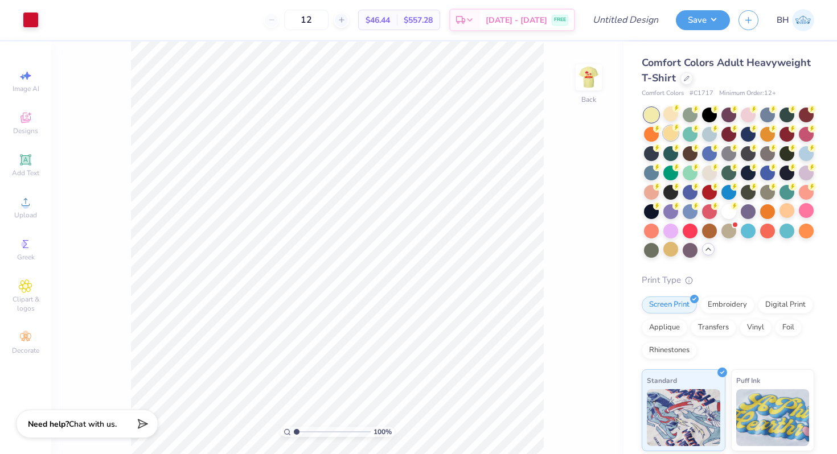
click at [675, 112] on g at bounding box center [676, 108] width 8 height 8
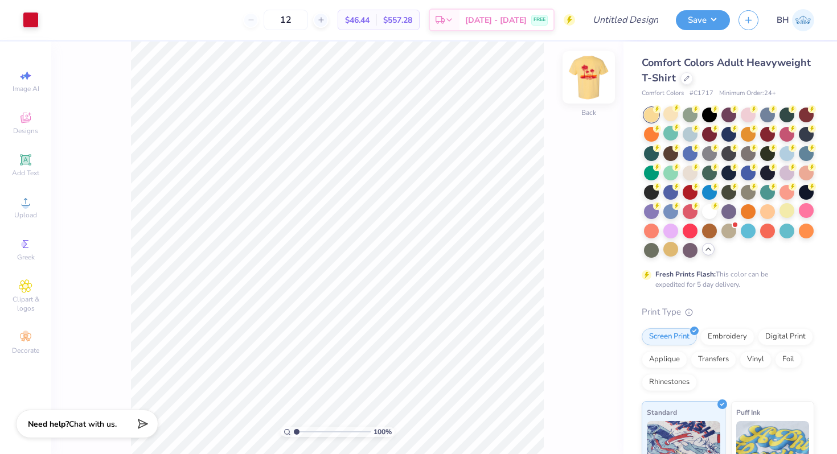
click at [596, 76] on img at bounding box center [589, 78] width 46 height 46
click at [586, 64] on img at bounding box center [589, 78] width 46 height 46
click at [580, 67] on img at bounding box center [589, 78] width 46 height 46
click at [711, 234] on div at bounding box center [709, 230] width 15 height 15
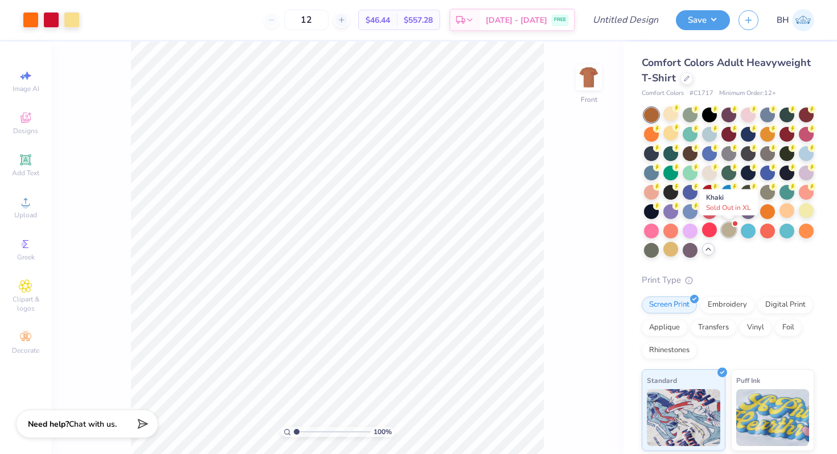
click at [728, 229] on div at bounding box center [728, 230] width 15 height 15
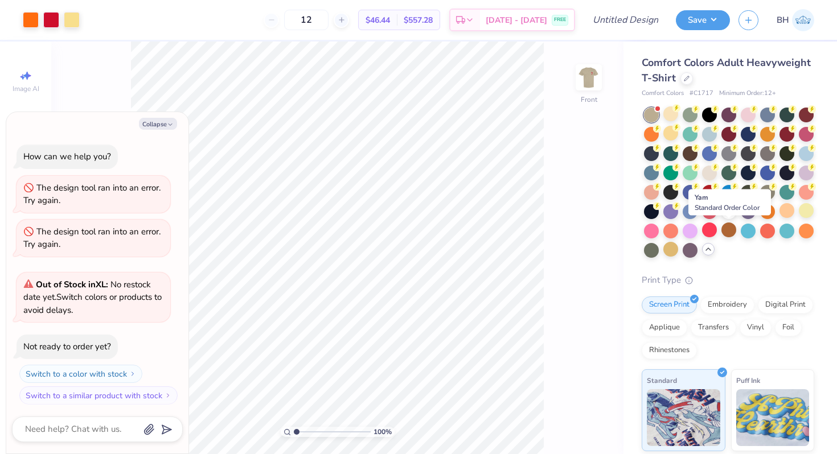
scroll to position [2, 0]
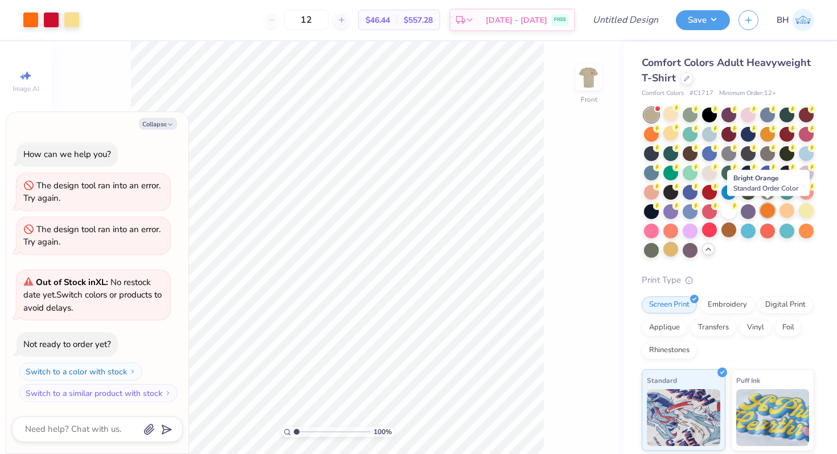
click at [773, 212] on div at bounding box center [767, 210] width 15 height 15
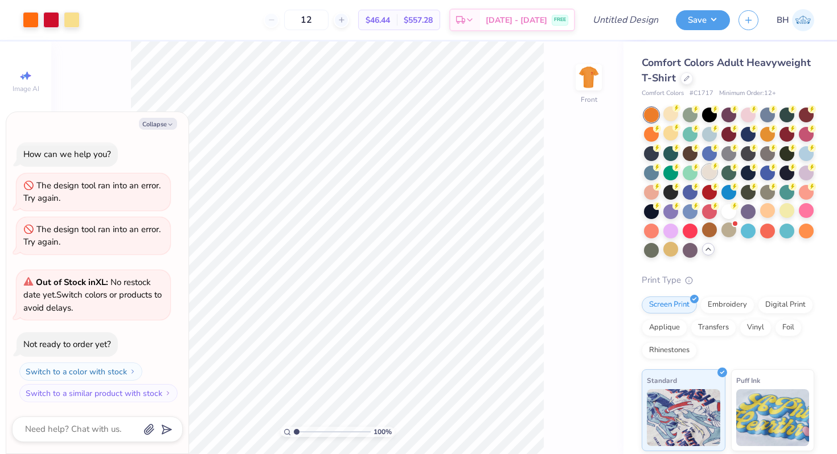
click at [713, 174] on div at bounding box center [709, 172] width 15 height 15
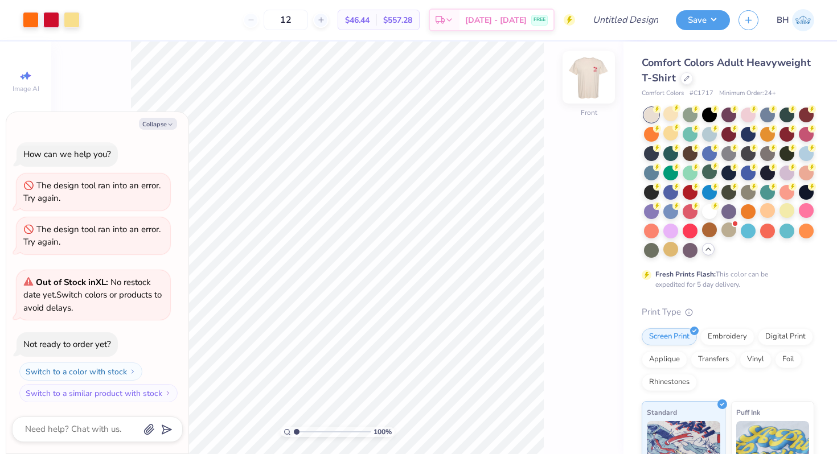
click at [588, 64] on img at bounding box center [589, 78] width 46 height 46
click at [158, 120] on button "Collapse" at bounding box center [158, 124] width 38 height 12
type textarea "x"
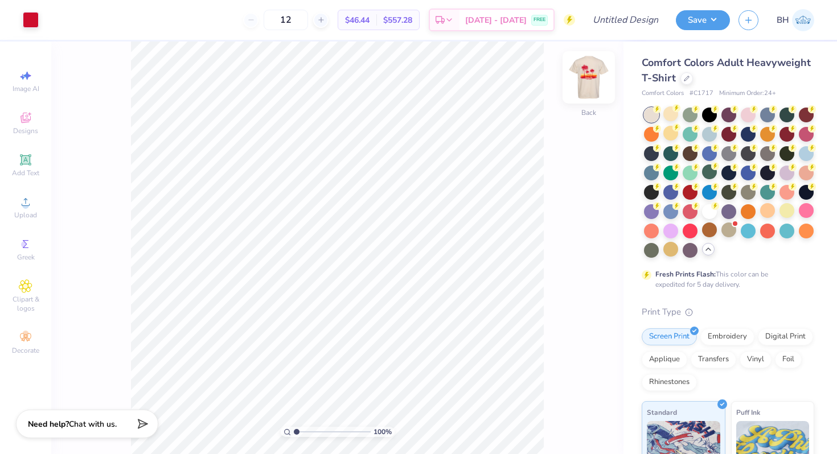
click at [596, 75] on img at bounding box center [589, 78] width 46 height 46
click at [672, 135] on div at bounding box center [670, 133] width 15 height 15
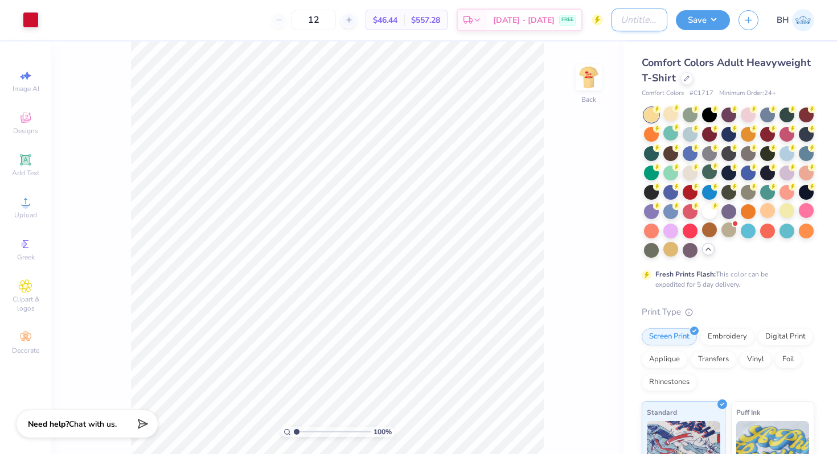
click at [627, 26] on input "Design Title" at bounding box center [639, 20] width 56 height 23
type input "Palm Tree Shirt"
click at [697, 20] on button "Save" at bounding box center [703, 19] width 54 height 20
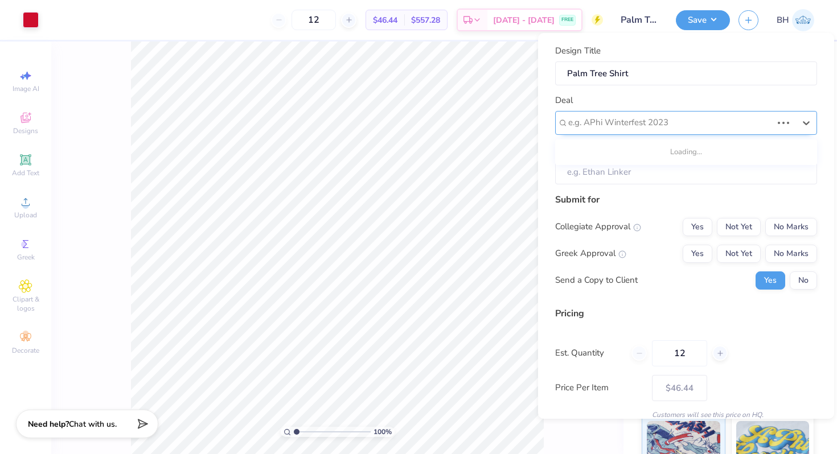
click at [626, 115] on div at bounding box center [670, 122] width 204 height 15
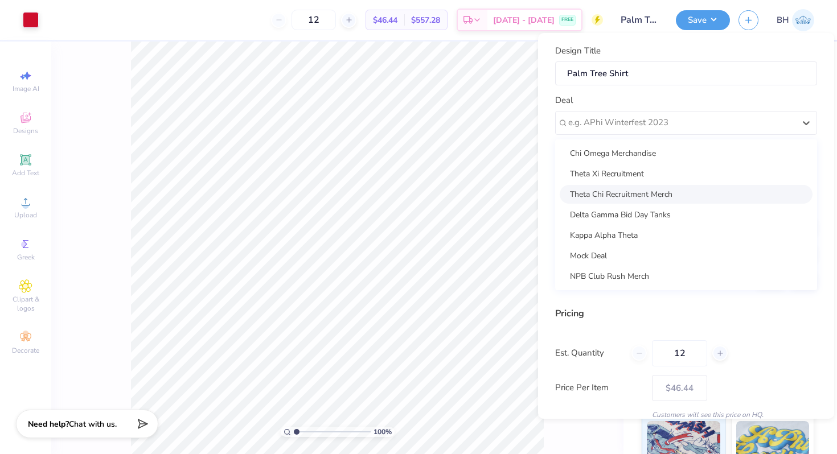
click at [607, 191] on div "Theta Chi Recruitment Merch" at bounding box center [686, 194] width 253 height 19
type input "Beckett Hanna"
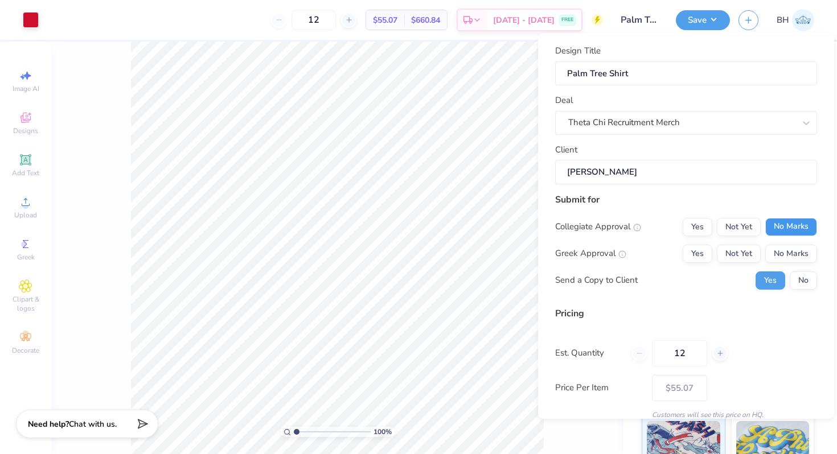
click at [804, 227] on button "No Marks" at bounding box center [791, 227] width 52 height 18
click at [688, 251] on button "Yes" at bounding box center [698, 254] width 30 height 18
click at [798, 280] on button "No" at bounding box center [803, 281] width 27 height 18
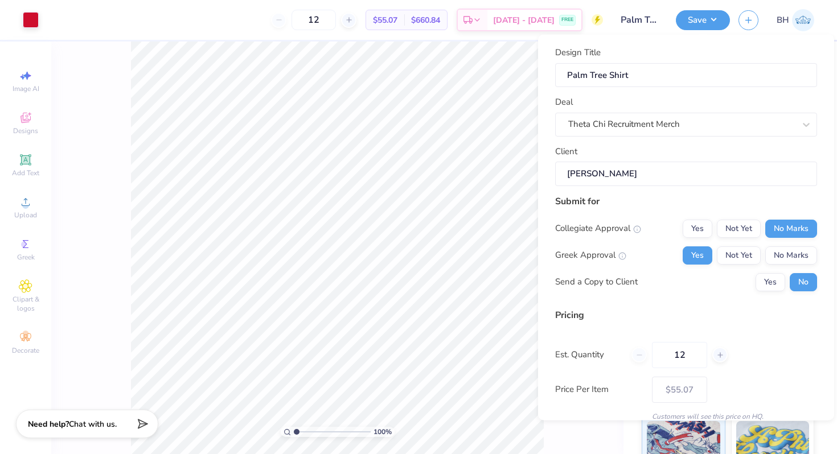
scroll to position [48, 0]
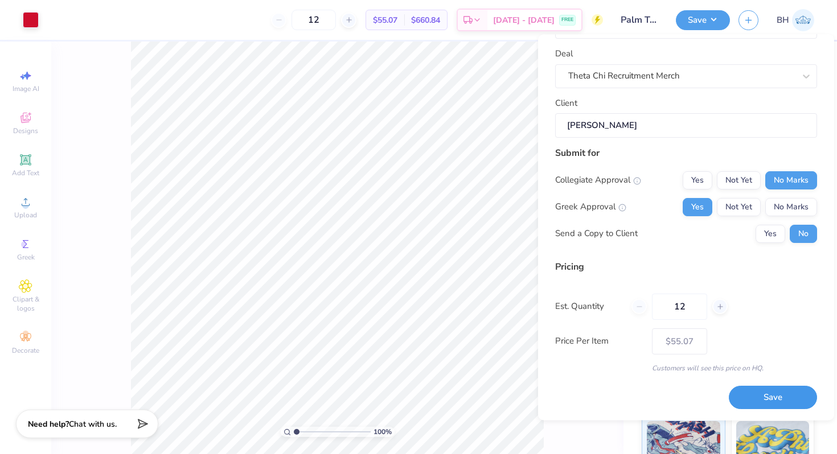
click at [788, 399] on button "Save" at bounding box center [773, 398] width 88 height 23
type input "– –"
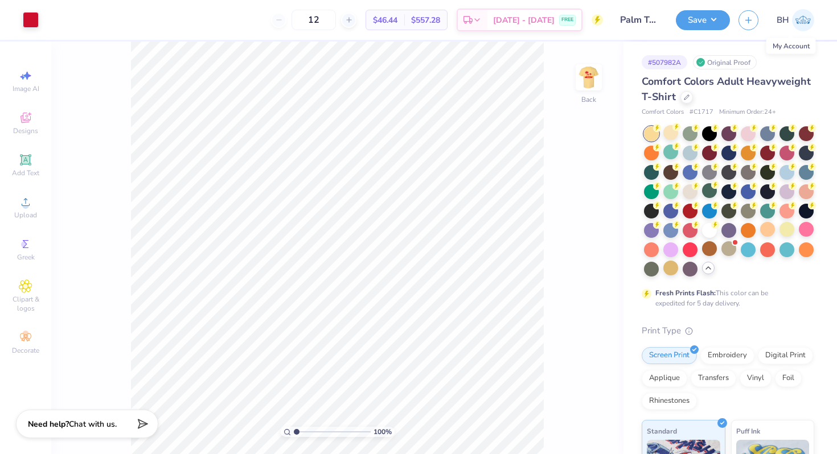
click at [794, 13] on img at bounding box center [803, 20] width 22 height 22
click at [599, 73] on img at bounding box center [589, 78] width 46 height 46
click at [782, 23] on span "BH" at bounding box center [783, 20] width 13 height 13
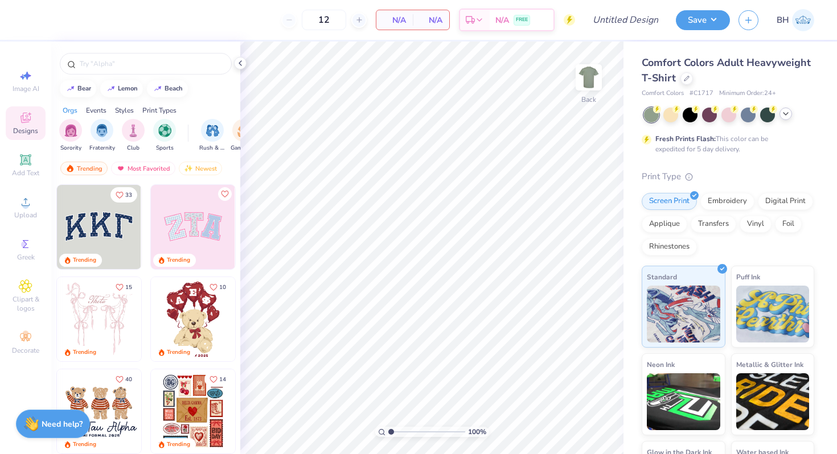
click at [788, 114] on icon at bounding box center [785, 113] width 9 height 9
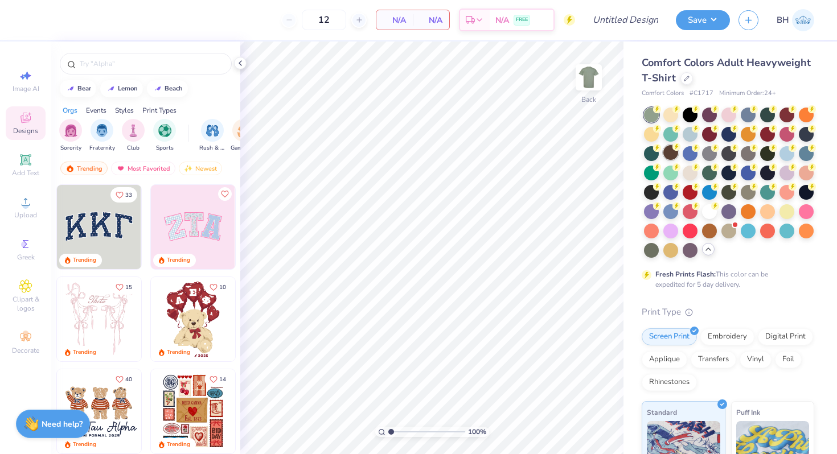
click at [677, 157] on div at bounding box center [670, 152] width 15 height 15
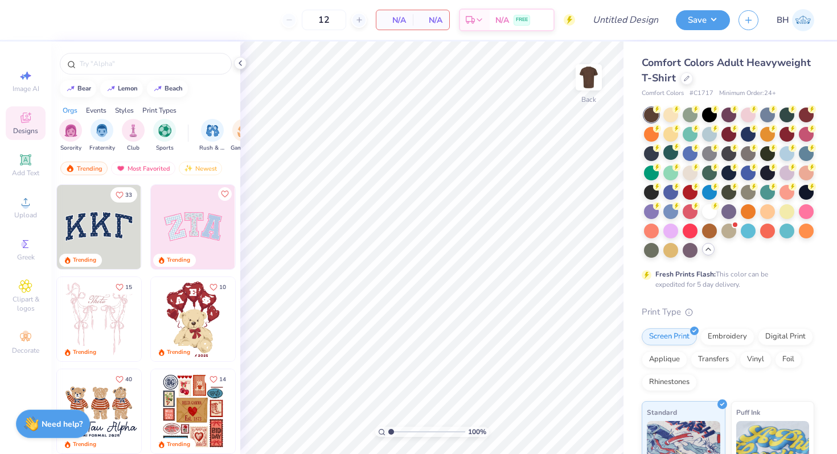
click at [799, 21] on img at bounding box center [803, 20] width 22 height 22
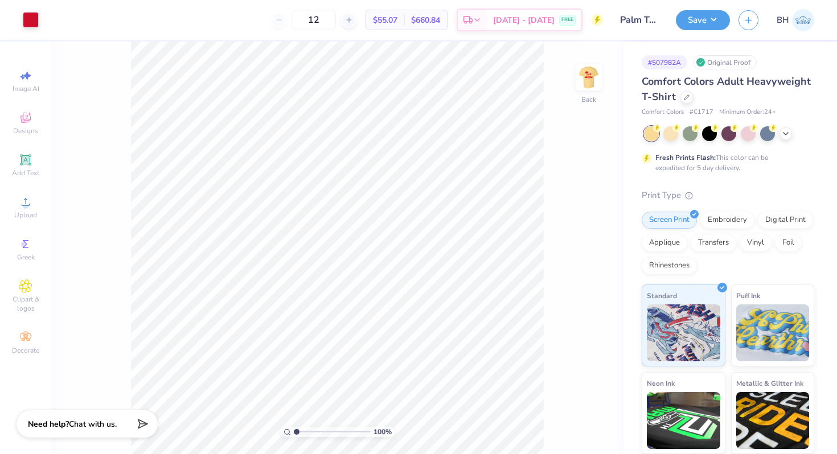
click at [784, 125] on div "Comfort Colors Adult Heavyweight T-Shirt Comfort Colors # C1717 Minimum Order: …" at bounding box center [728, 308] width 173 height 468
click at [788, 129] on icon at bounding box center [785, 132] width 9 height 9
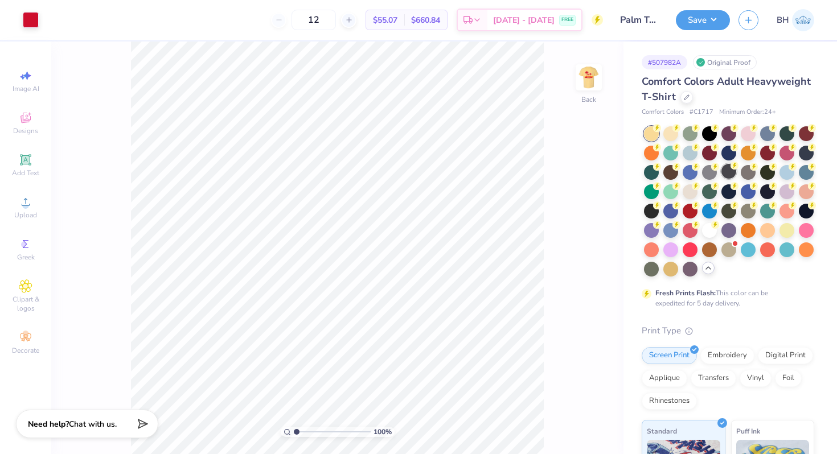
click at [730, 173] on div at bounding box center [728, 171] width 15 height 15
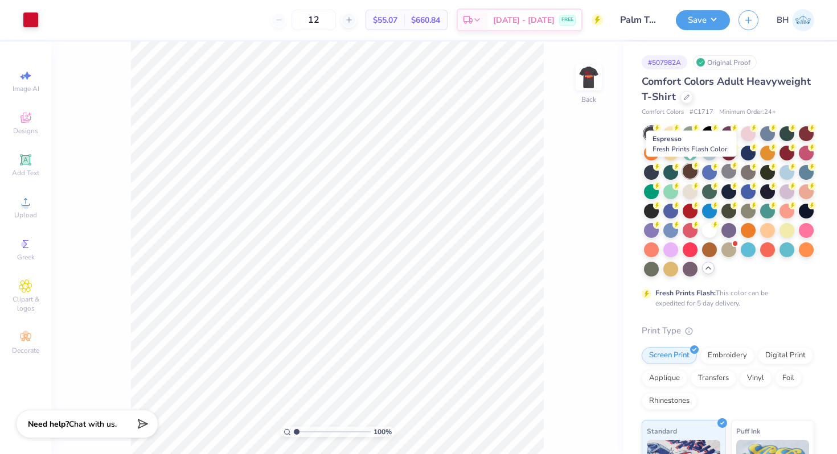
click at [692, 171] on div at bounding box center [690, 171] width 15 height 15
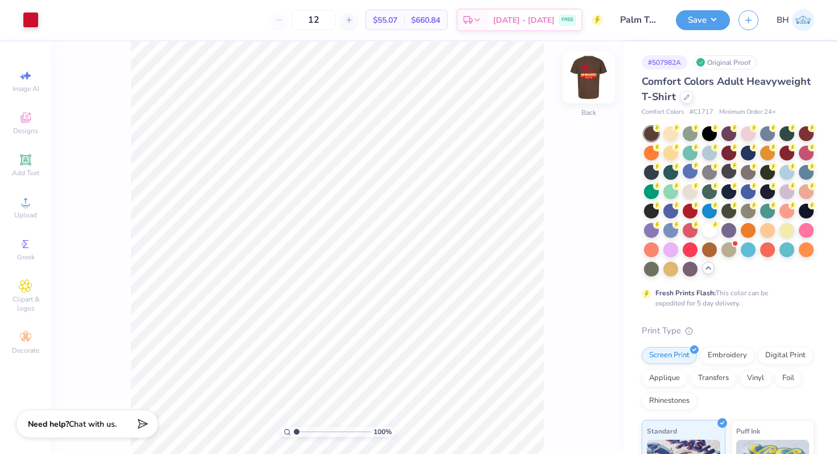
click at [584, 87] on img at bounding box center [589, 78] width 46 height 46
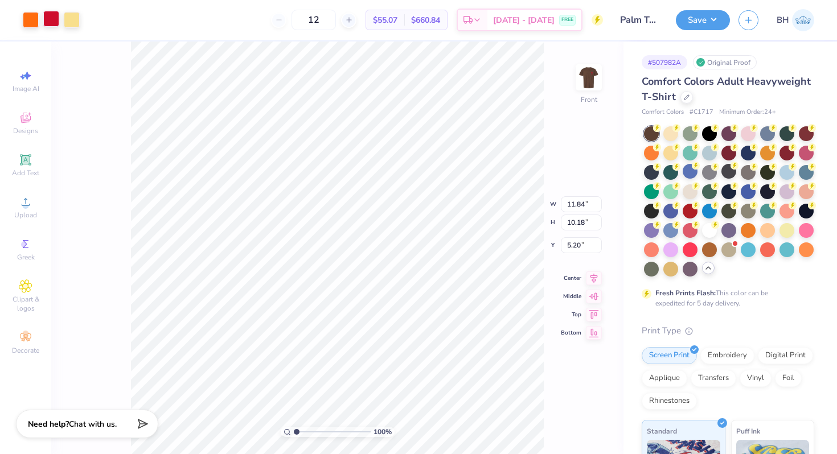
click at [50, 13] on div at bounding box center [51, 19] width 16 height 16
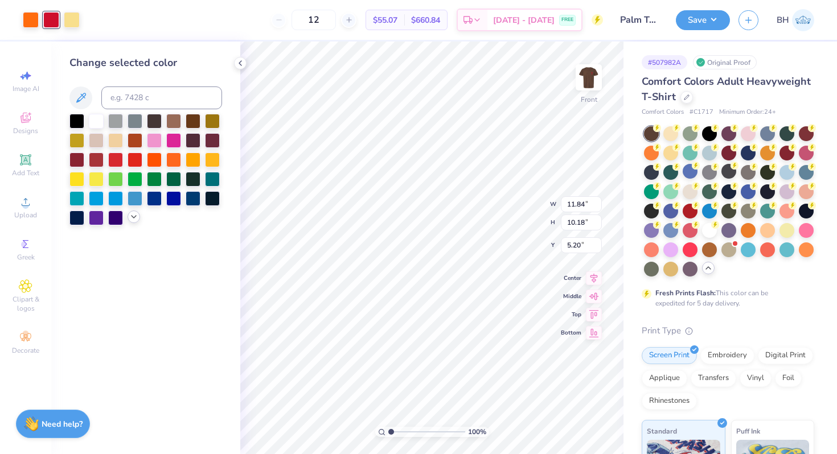
click at [133, 220] on icon at bounding box center [133, 216] width 9 height 9
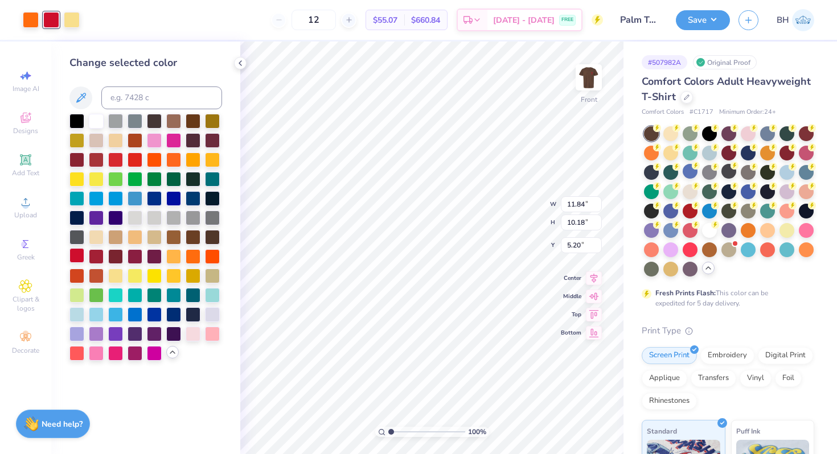
click at [79, 259] on div at bounding box center [76, 255] width 15 height 15
click at [96, 273] on div at bounding box center [96, 275] width 15 height 15
click at [77, 276] on div at bounding box center [76, 275] width 15 height 15
click at [99, 259] on div at bounding box center [96, 255] width 15 height 15
click at [110, 160] on div at bounding box center [115, 158] width 15 height 15
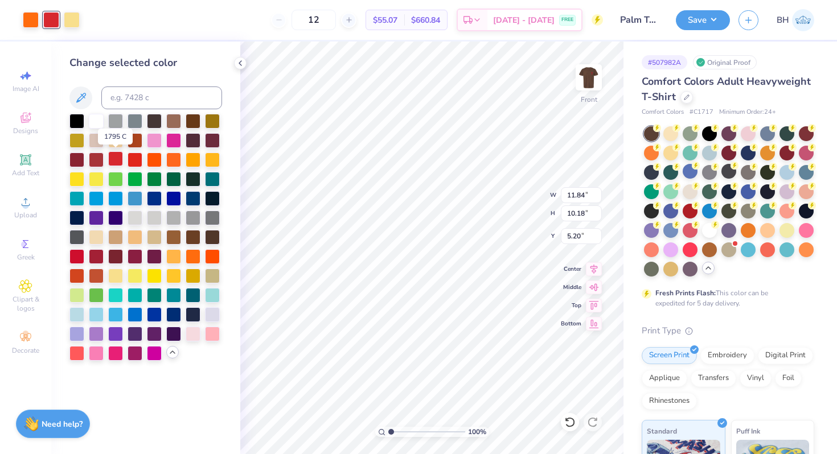
click at [123, 157] on div at bounding box center [115, 158] width 15 height 15
click at [79, 104] on icon at bounding box center [81, 98] width 14 height 14
click at [120, 159] on div at bounding box center [115, 158] width 15 height 15
click at [76, 92] on icon at bounding box center [81, 98] width 14 height 14
click at [134, 158] on div at bounding box center [135, 158] width 15 height 15
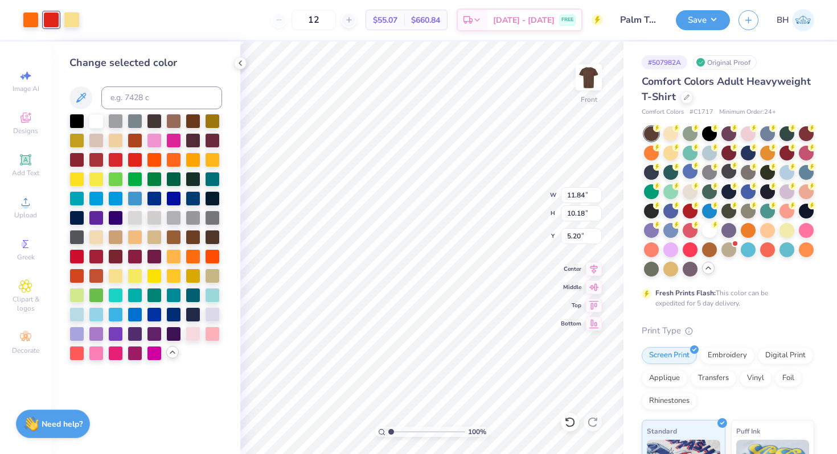
click at [51, 18] on div at bounding box center [51, 20] width 16 height 16
click at [89, 100] on button at bounding box center [80, 98] width 23 height 23
click at [85, 98] on icon at bounding box center [81, 98] width 14 height 14
click at [192, 263] on div at bounding box center [193, 255] width 15 height 15
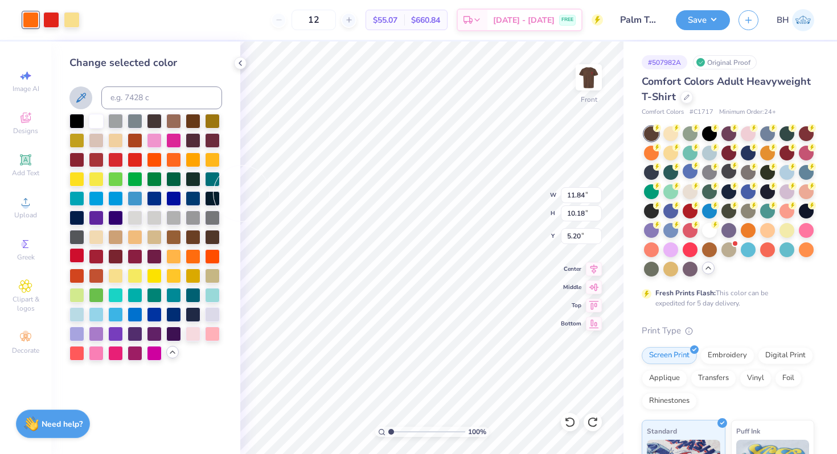
click at [79, 252] on div at bounding box center [76, 255] width 15 height 15
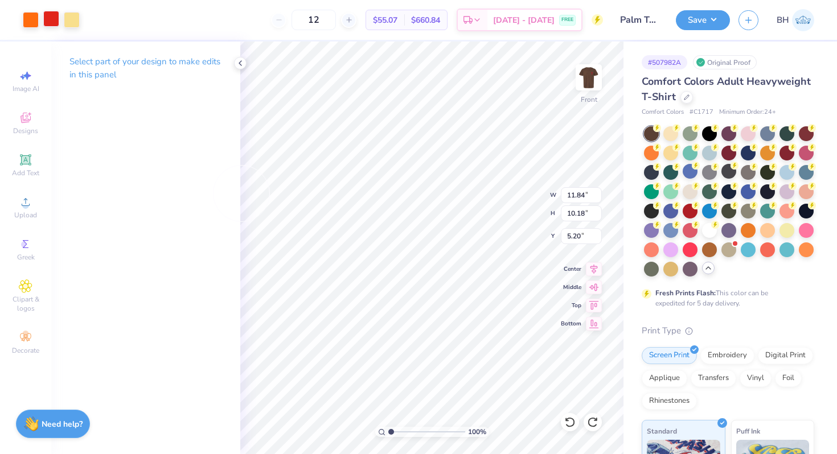
click at [50, 17] on div at bounding box center [51, 19] width 16 height 16
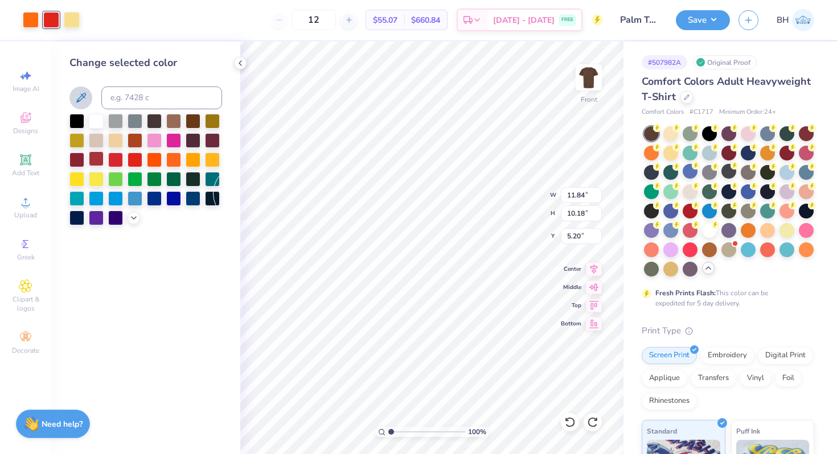
click at [96, 164] on div at bounding box center [96, 158] width 15 height 15
click at [177, 285] on div "Change selected color" at bounding box center [145, 248] width 189 height 413
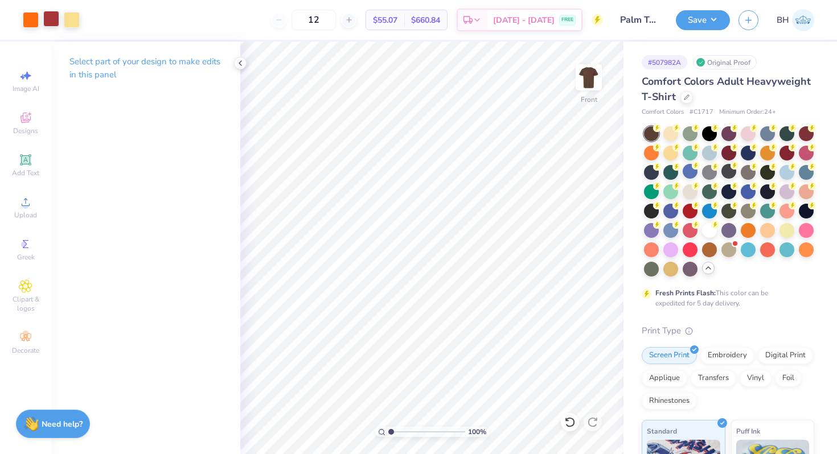
click at [44, 19] on div at bounding box center [51, 19] width 16 height 16
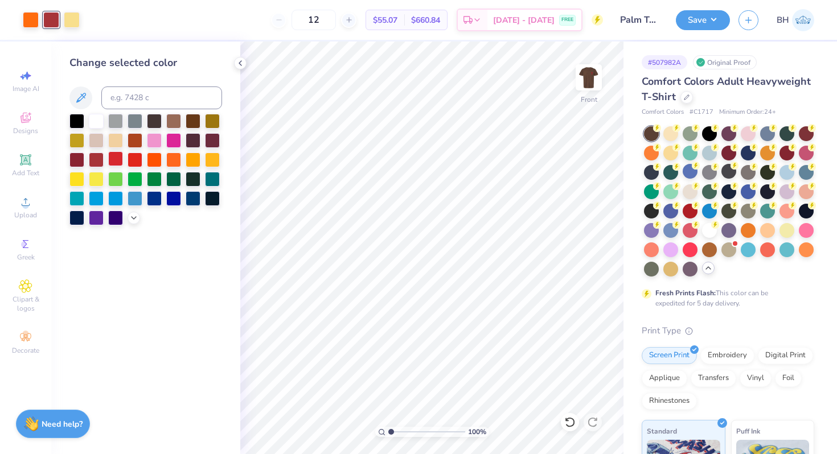
click at [121, 157] on div at bounding box center [115, 158] width 15 height 15
click at [96, 165] on div at bounding box center [96, 158] width 15 height 15
click at [136, 158] on div at bounding box center [135, 158] width 15 height 15
click at [134, 223] on div at bounding box center [134, 217] width 13 height 13
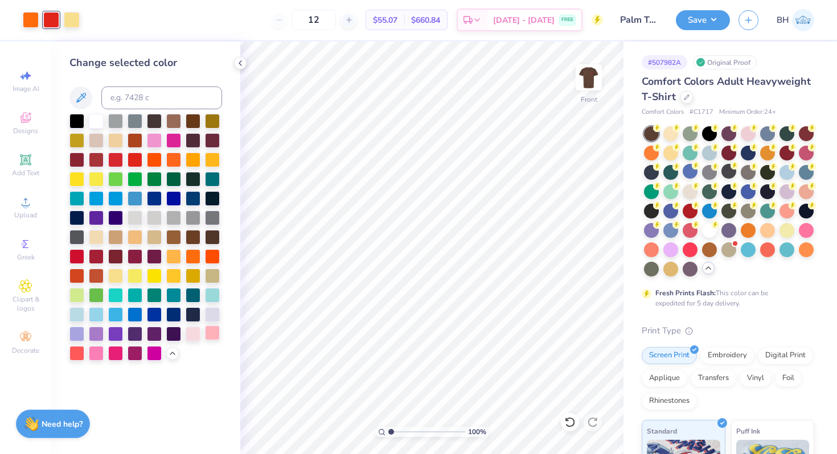
click at [215, 334] on div at bounding box center [212, 333] width 15 height 15
click at [92, 258] on div at bounding box center [96, 255] width 15 height 15
click at [131, 256] on div at bounding box center [135, 255] width 15 height 15
click at [79, 254] on div at bounding box center [76, 255] width 15 height 15
click at [79, 98] on icon at bounding box center [81, 98] width 10 height 10
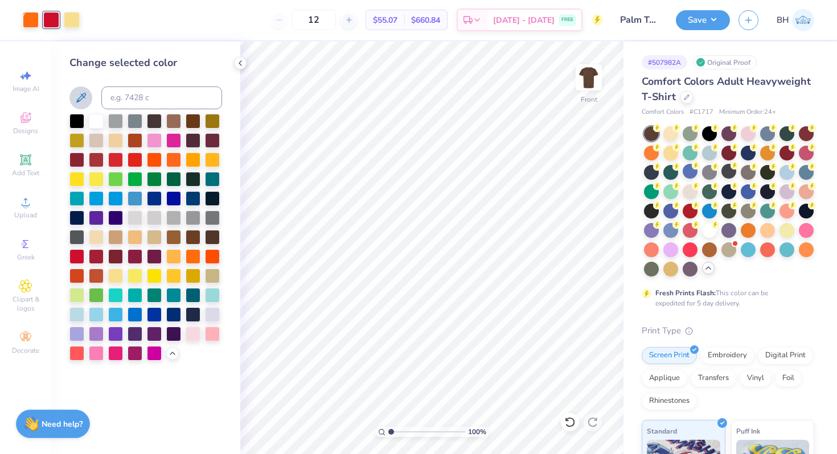
click at [55, 26] on div at bounding box center [51, 20] width 16 height 16
click at [126, 93] on input at bounding box center [161, 98] width 121 height 23
type input "180"
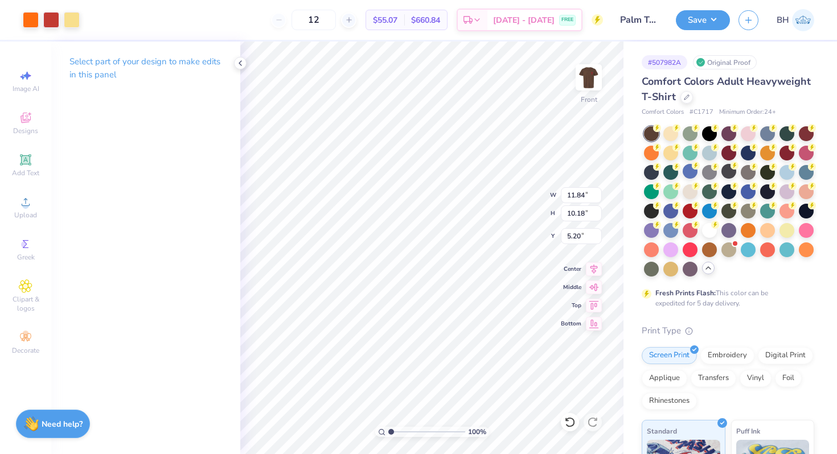
type input "4.76"
click at [45, 14] on div at bounding box center [51, 19] width 16 height 16
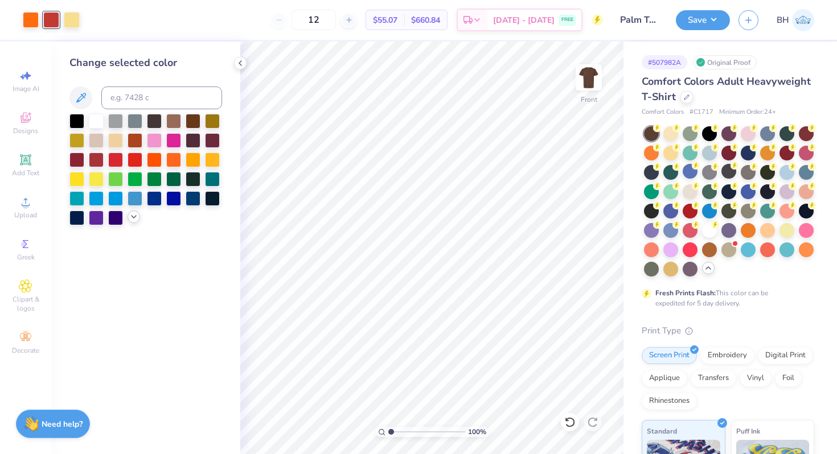
click at [132, 217] on icon at bounding box center [133, 216] width 9 height 9
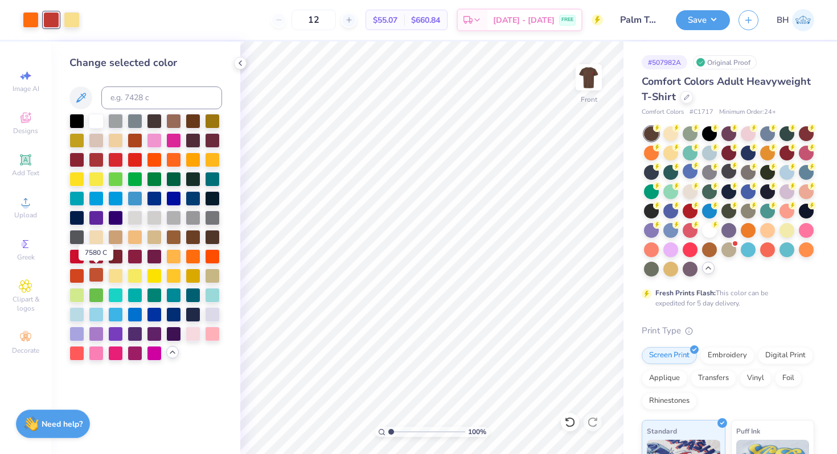
click at [101, 276] on div at bounding box center [96, 275] width 15 height 15
click at [80, 256] on div at bounding box center [76, 255] width 15 height 15
click at [80, 178] on div at bounding box center [76, 178] width 15 height 15
click at [197, 158] on div at bounding box center [193, 158] width 15 height 15
click at [156, 158] on div at bounding box center [154, 158] width 15 height 15
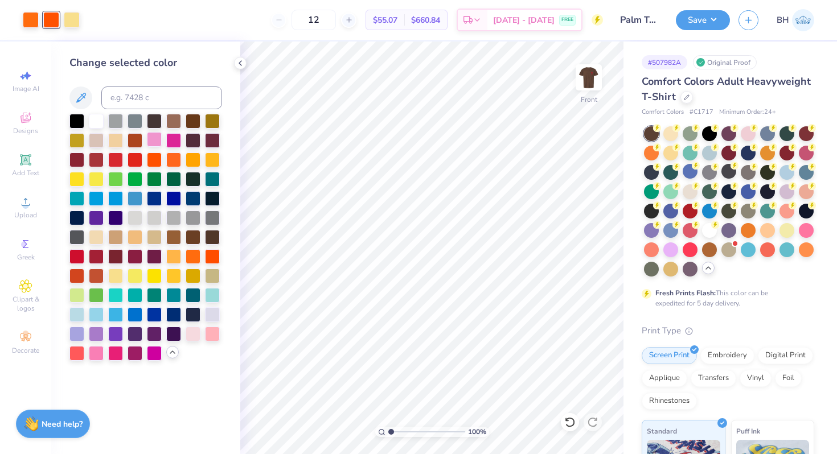
click at [155, 141] on div at bounding box center [154, 139] width 15 height 15
click at [166, 141] on div at bounding box center [173, 139] width 15 height 15
click at [112, 142] on div at bounding box center [115, 139] width 15 height 15
click at [196, 124] on div at bounding box center [193, 120] width 15 height 15
click at [97, 118] on div at bounding box center [96, 120] width 15 height 15
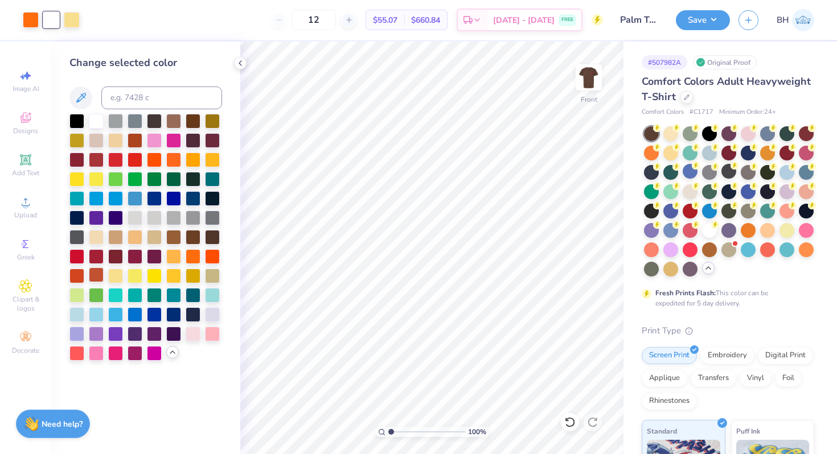
click at [97, 268] on div at bounding box center [96, 275] width 15 height 15
click at [84, 272] on div at bounding box center [76, 275] width 15 height 15
click at [79, 272] on div at bounding box center [76, 275] width 15 height 15
click at [138, 255] on div at bounding box center [135, 255] width 15 height 15
click at [96, 257] on div at bounding box center [96, 255] width 15 height 15
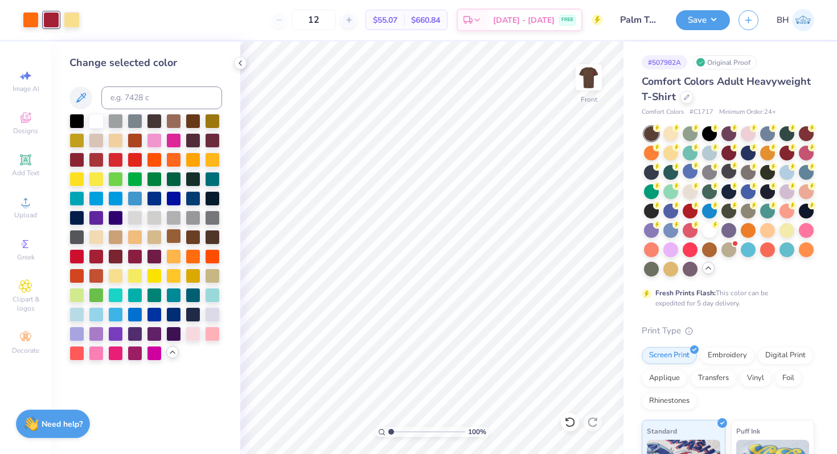
click at [178, 238] on div at bounding box center [173, 236] width 15 height 15
click at [114, 157] on div at bounding box center [115, 158] width 15 height 15
click at [95, 137] on div at bounding box center [96, 139] width 15 height 15
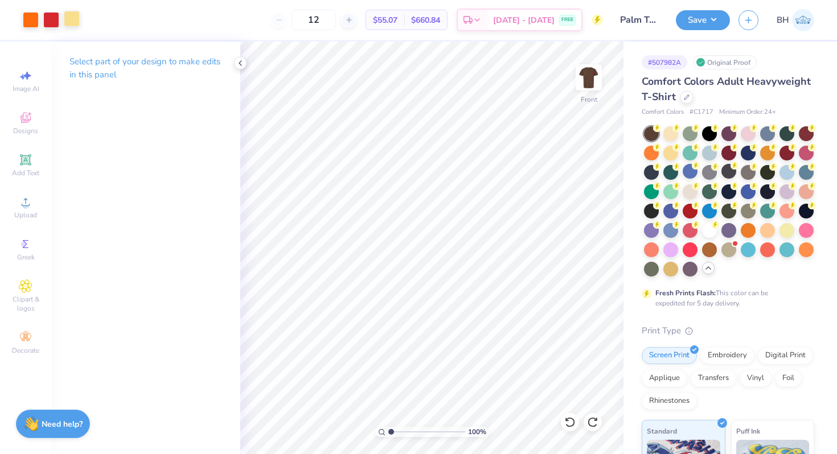
click at [77, 17] on div at bounding box center [72, 19] width 16 height 16
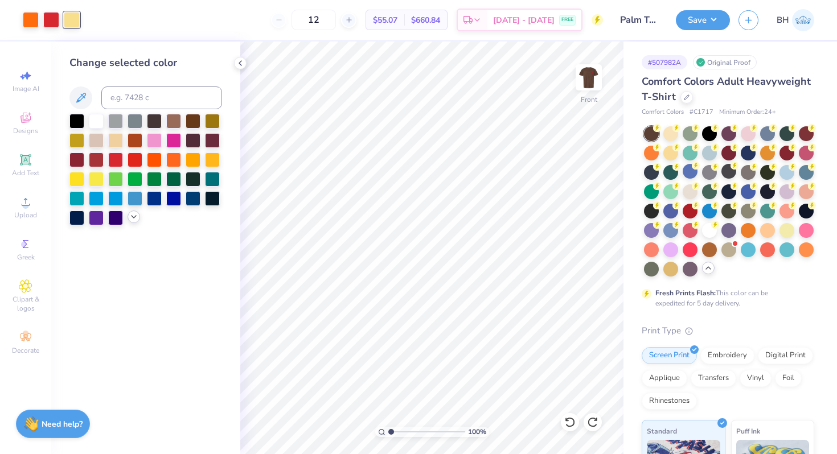
click at [134, 218] on icon at bounding box center [133, 216] width 9 height 9
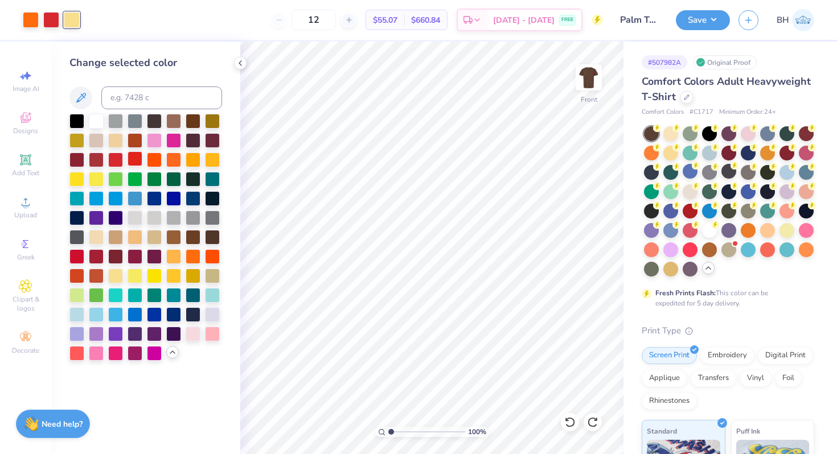
click at [138, 156] on div at bounding box center [135, 158] width 15 height 15
click at [31, 17] on div at bounding box center [31, 19] width 16 height 16
click at [52, 17] on div at bounding box center [51, 19] width 16 height 16
click at [100, 239] on div at bounding box center [96, 236] width 15 height 15
click at [132, 238] on div at bounding box center [135, 236] width 15 height 15
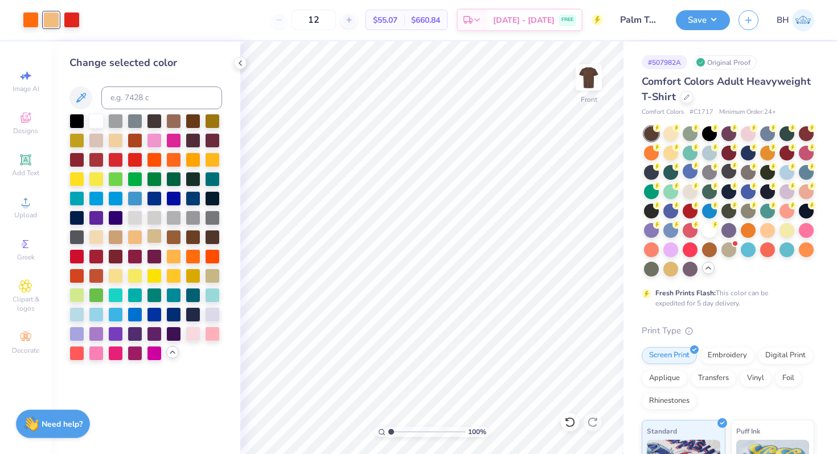
click at [159, 231] on div at bounding box center [154, 236] width 15 height 15
click at [113, 237] on div at bounding box center [115, 236] width 15 height 15
click at [36, 20] on div at bounding box center [31, 19] width 16 height 16
click at [194, 162] on div at bounding box center [193, 158] width 15 height 15
click at [167, 161] on div at bounding box center [173, 158] width 15 height 15
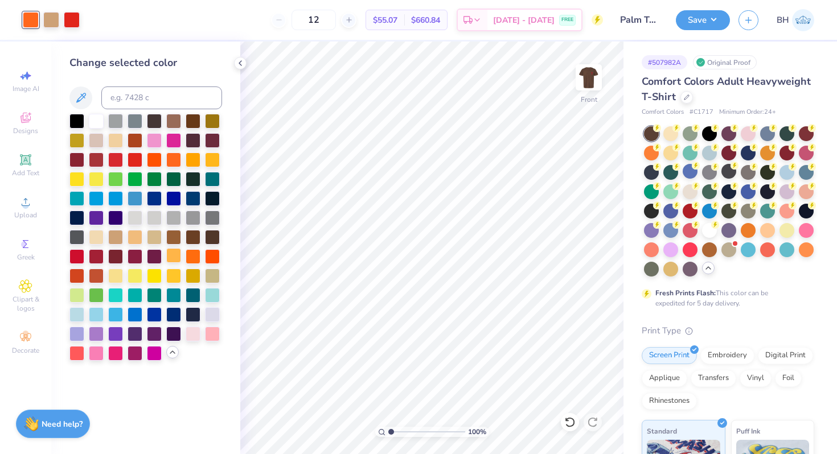
click at [176, 258] on div at bounding box center [173, 255] width 15 height 15
click at [189, 254] on div at bounding box center [193, 255] width 15 height 15
click at [74, 17] on div at bounding box center [72, 19] width 16 height 16
click at [77, 260] on div at bounding box center [76, 255] width 15 height 15
click at [191, 259] on div at bounding box center [193, 255] width 15 height 15
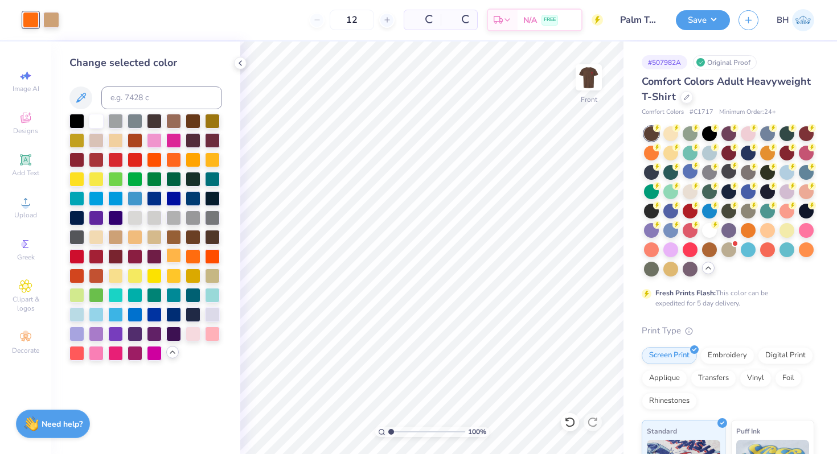
click at [175, 258] on div at bounding box center [173, 255] width 15 height 15
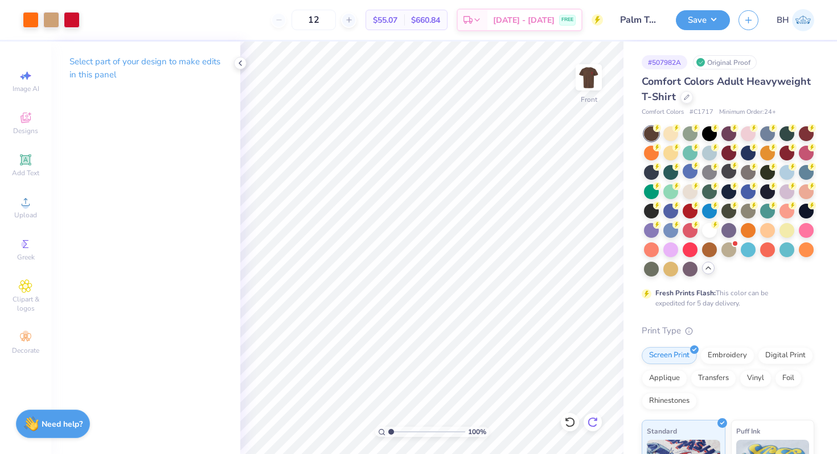
click at [593, 425] on icon at bounding box center [592, 422] width 11 height 11
click at [568, 420] on icon at bounding box center [569, 422] width 11 height 11
click at [30, 18] on div at bounding box center [31, 19] width 16 height 16
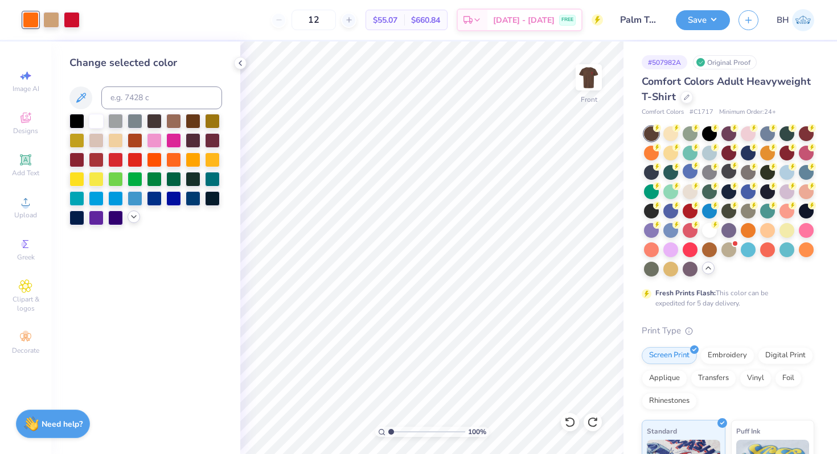
click at [134, 214] on icon at bounding box center [133, 216] width 9 height 9
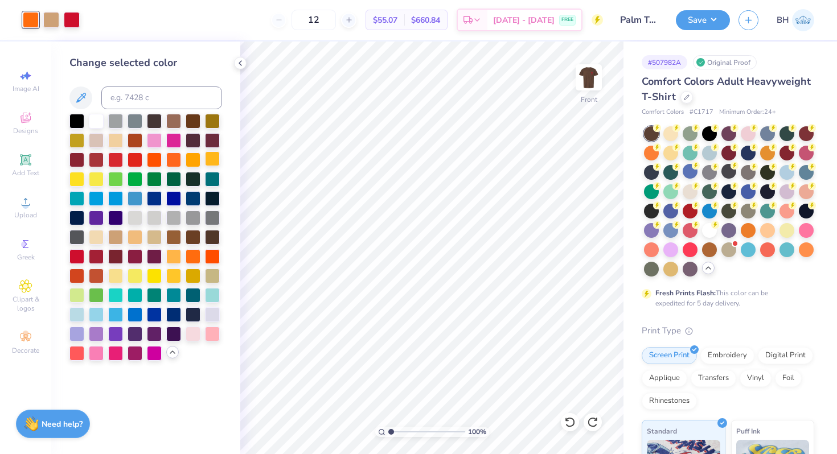
click at [212, 151] on div at bounding box center [212, 158] width 15 height 15
click at [202, 157] on div at bounding box center [145, 237] width 153 height 247
click at [193, 165] on div at bounding box center [193, 158] width 15 height 15
click at [172, 254] on div at bounding box center [173, 255] width 15 height 15
click at [175, 122] on div at bounding box center [173, 120] width 15 height 15
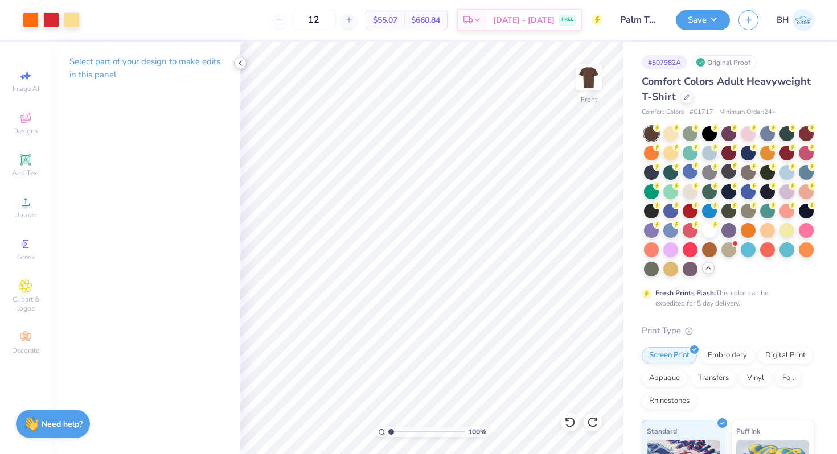
click at [244, 63] on icon at bounding box center [240, 63] width 9 height 9
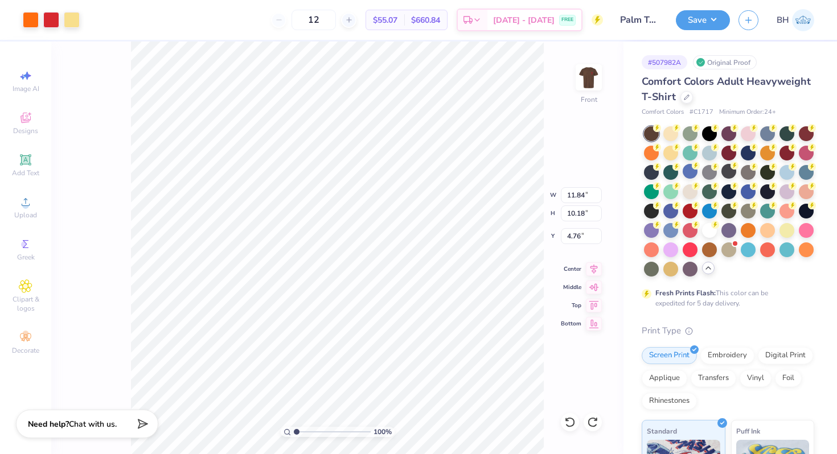
type input "4.39"
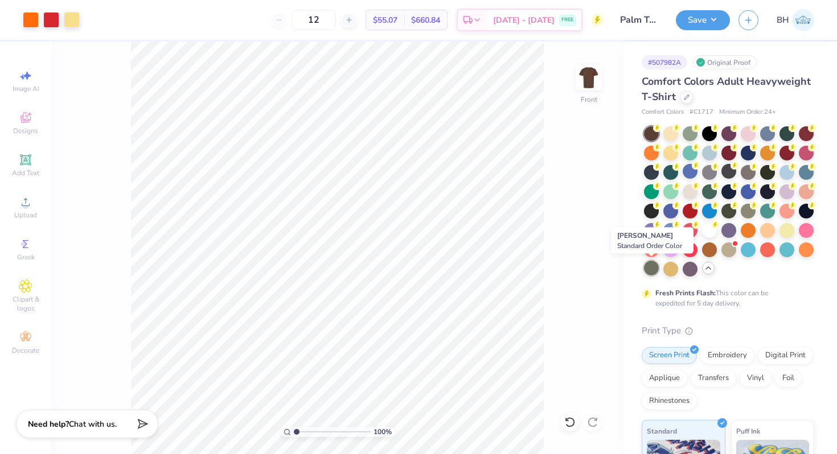
click at [653, 272] on div at bounding box center [651, 268] width 15 height 15
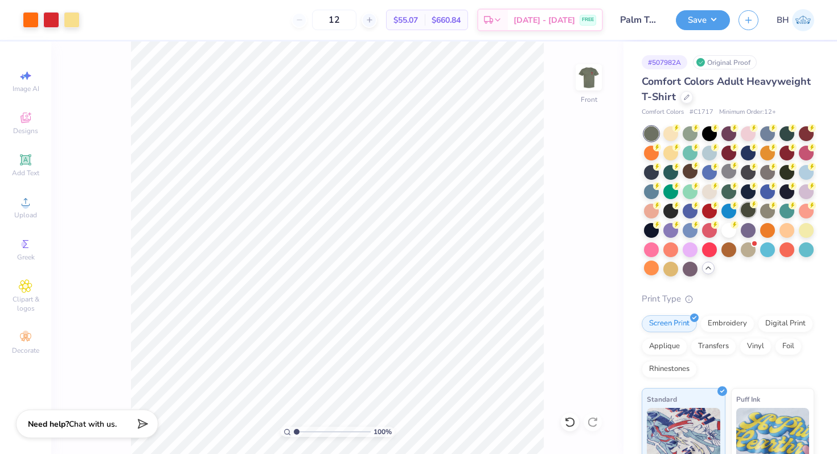
click at [752, 213] on div at bounding box center [748, 210] width 15 height 15
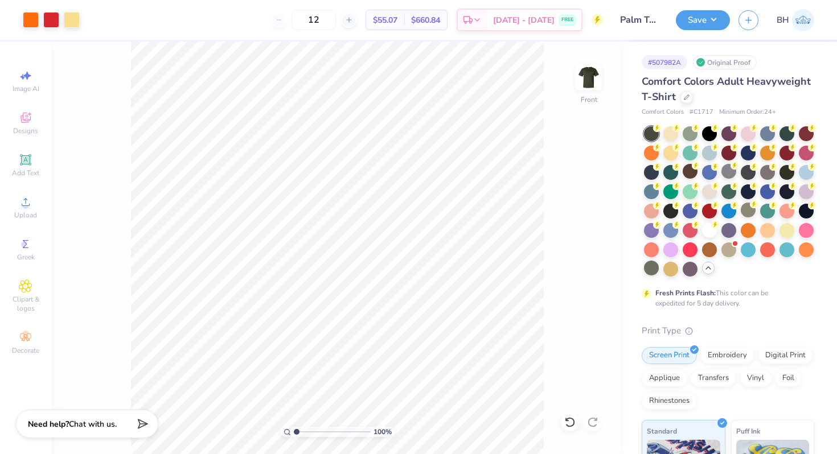
click at [730, 258] on div at bounding box center [729, 201] width 170 height 150
click at [730, 252] on div at bounding box center [728, 248] width 15 height 15
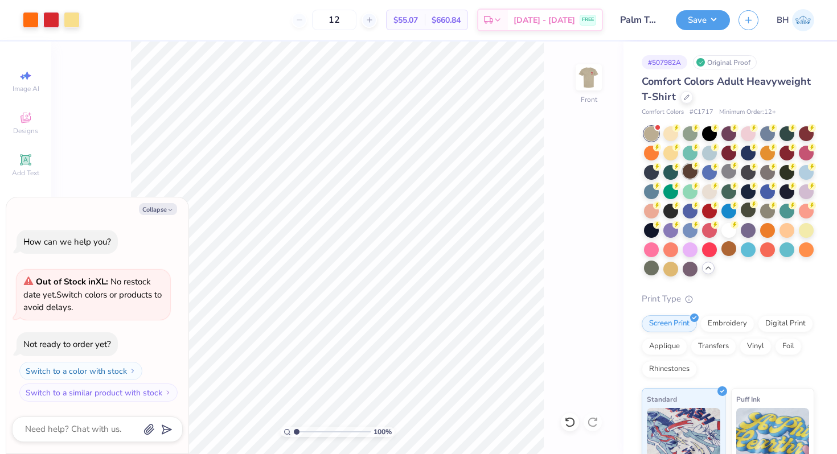
click at [692, 168] on icon at bounding box center [696, 166] width 8 height 8
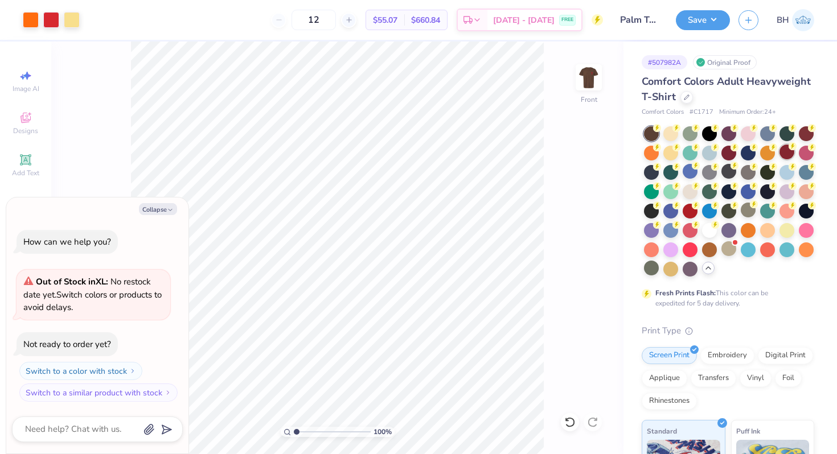
click at [790, 151] on div at bounding box center [786, 152] width 15 height 15
click at [157, 217] on div "Collapse How can we help you? Out of Stock in XL : No restock date yet. Switch …" at bounding box center [97, 326] width 182 height 257
click at [160, 207] on button "Collapse" at bounding box center [158, 209] width 38 height 12
type textarea "x"
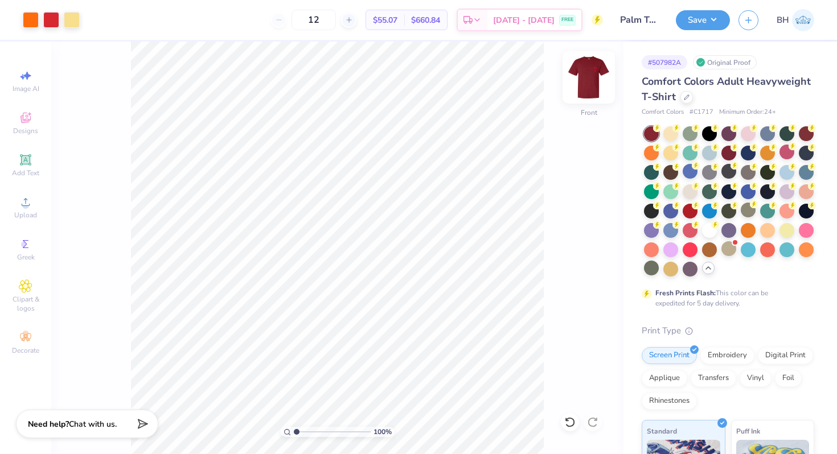
click at [582, 73] on img at bounding box center [589, 78] width 46 height 46
click at [585, 86] on img at bounding box center [589, 78] width 46 height 46
click at [51, 26] on div at bounding box center [51, 19] width 16 height 16
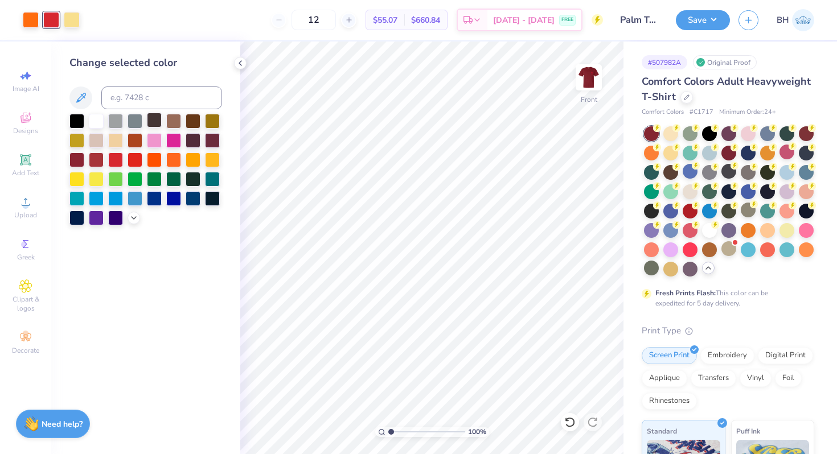
click at [154, 118] on div at bounding box center [154, 120] width 15 height 15
click at [169, 120] on div at bounding box center [173, 120] width 15 height 15
click at [152, 122] on div at bounding box center [154, 120] width 15 height 15
click at [192, 116] on div at bounding box center [193, 120] width 15 height 15
click at [135, 216] on icon at bounding box center [133, 216] width 9 height 9
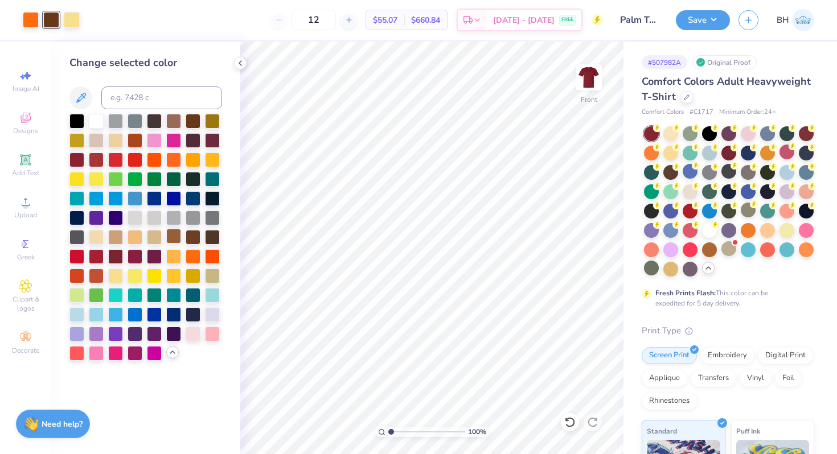
click at [170, 240] on div at bounding box center [173, 236] width 15 height 15
click at [155, 237] on div at bounding box center [154, 236] width 15 height 15
click at [136, 238] on div at bounding box center [135, 236] width 15 height 15
click at [111, 238] on div at bounding box center [115, 236] width 15 height 15
click at [212, 239] on div at bounding box center [212, 236] width 15 height 15
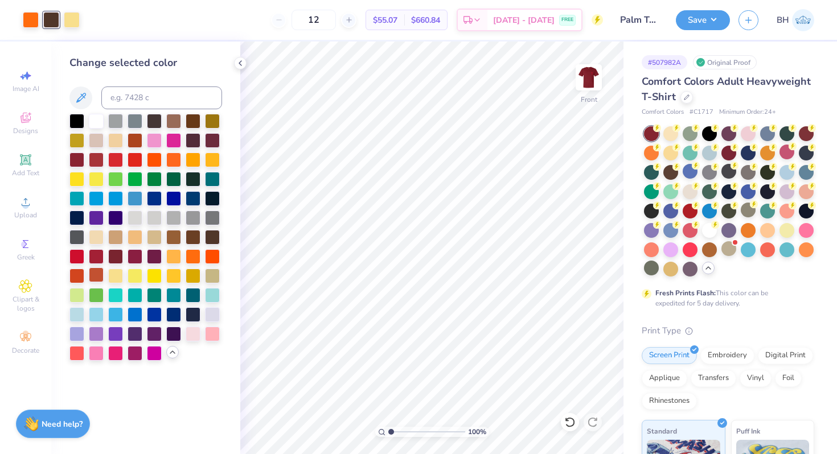
click at [94, 282] on div at bounding box center [96, 275] width 15 height 15
click at [172, 121] on div at bounding box center [173, 120] width 15 height 15
click at [27, 20] on div at bounding box center [31, 19] width 16 height 16
click at [139, 240] on div at bounding box center [135, 236] width 15 height 15
click at [174, 229] on div at bounding box center [173, 236] width 15 height 15
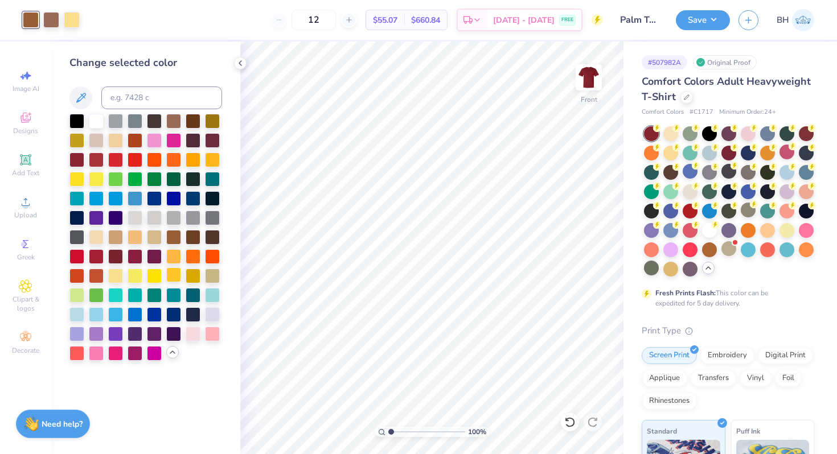
click at [173, 280] on div at bounding box center [173, 275] width 15 height 15
click at [186, 280] on div at bounding box center [193, 275] width 15 height 15
click at [78, 254] on div at bounding box center [76, 255] width 15 height 15
click at [174, 159] on div at bounding box center [173, 158] width 15 height 15
click at [70, 13] on div at bounding box center [72, 19] width 16 height 16
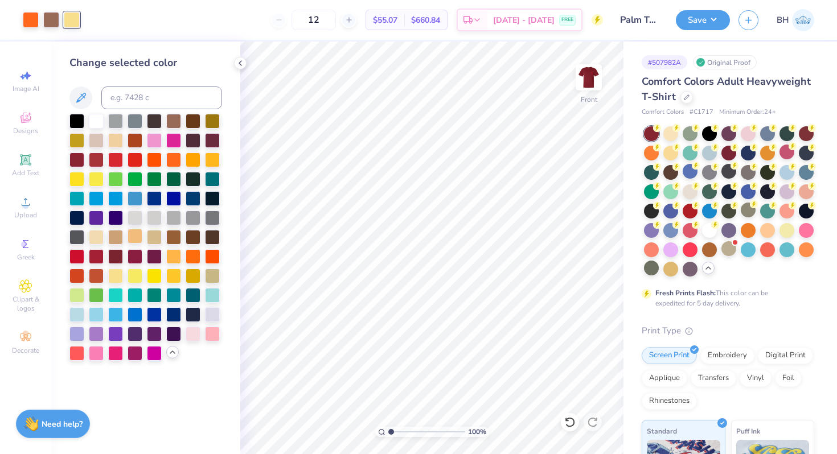
click at [133, 237] on div at bounding box center [135, 236] width 15 height 15
click at [120, 140] on div at bounding box center [115, 139] width 15 height 15
click at [115, 157] on div at bounding box center [115, 158] width 15 height 15
click at [77, 250] on div at bounding box center [76, 255] width 15 height 15
click at [101, 277] on div at bounding box center [96, 275] width 15 height 15
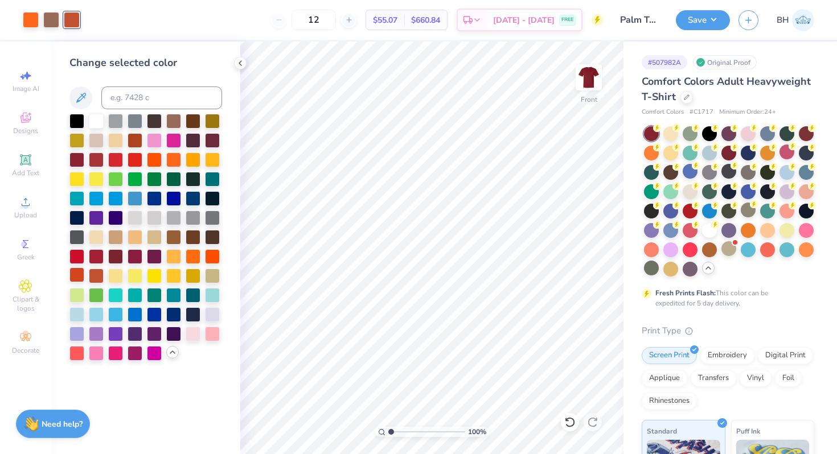
click at [75, 276] on div at bounding box center [76, 275] width 15 height 15
click at [120, 275] on div at bounding box center [115, 275] width 15 height 15
click at [49, 27] on div at bounding box center [51, 19] width 16 height 16
click at [176, 233] on div at bounding box center [173, 236] width 15 height 15
click at [156, 179] on div at bounding box center [154, 178] width 15 height 15
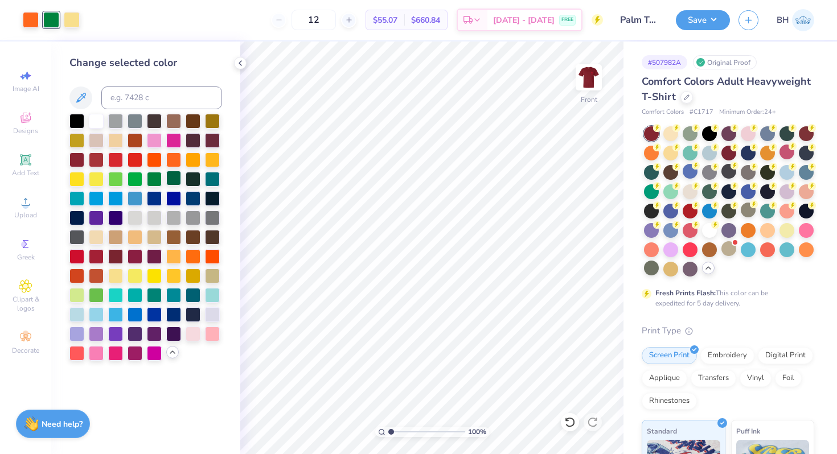
click at [173, 178] on div at bounding box center [173, 178] width 15 height 15
click at [118, 176] on div at bounding box center [115, 178] width 15 height 15
click at [84, 91] on button at bounding box center [80, 98] width 23 height 23
click at [90, 98] on button at bounding box center [80, 98] width 23 height 23
click at [211, 278] on div at bounding box center [212, 275] width 15 height 15
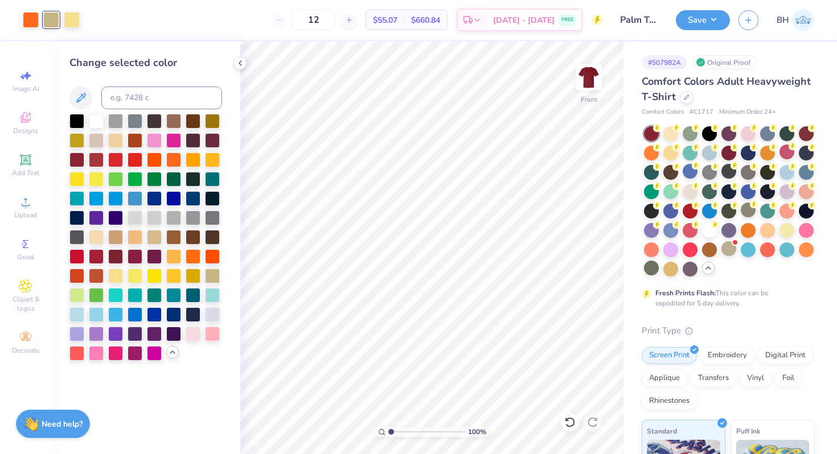
click at [206, 343] on div at bounding box center [145, 237] width 153 height 247
click at [206, 338] on div at bounding box center [212, 333] width 15 height 15
